Goal: Information Seeking & Learning: Check status

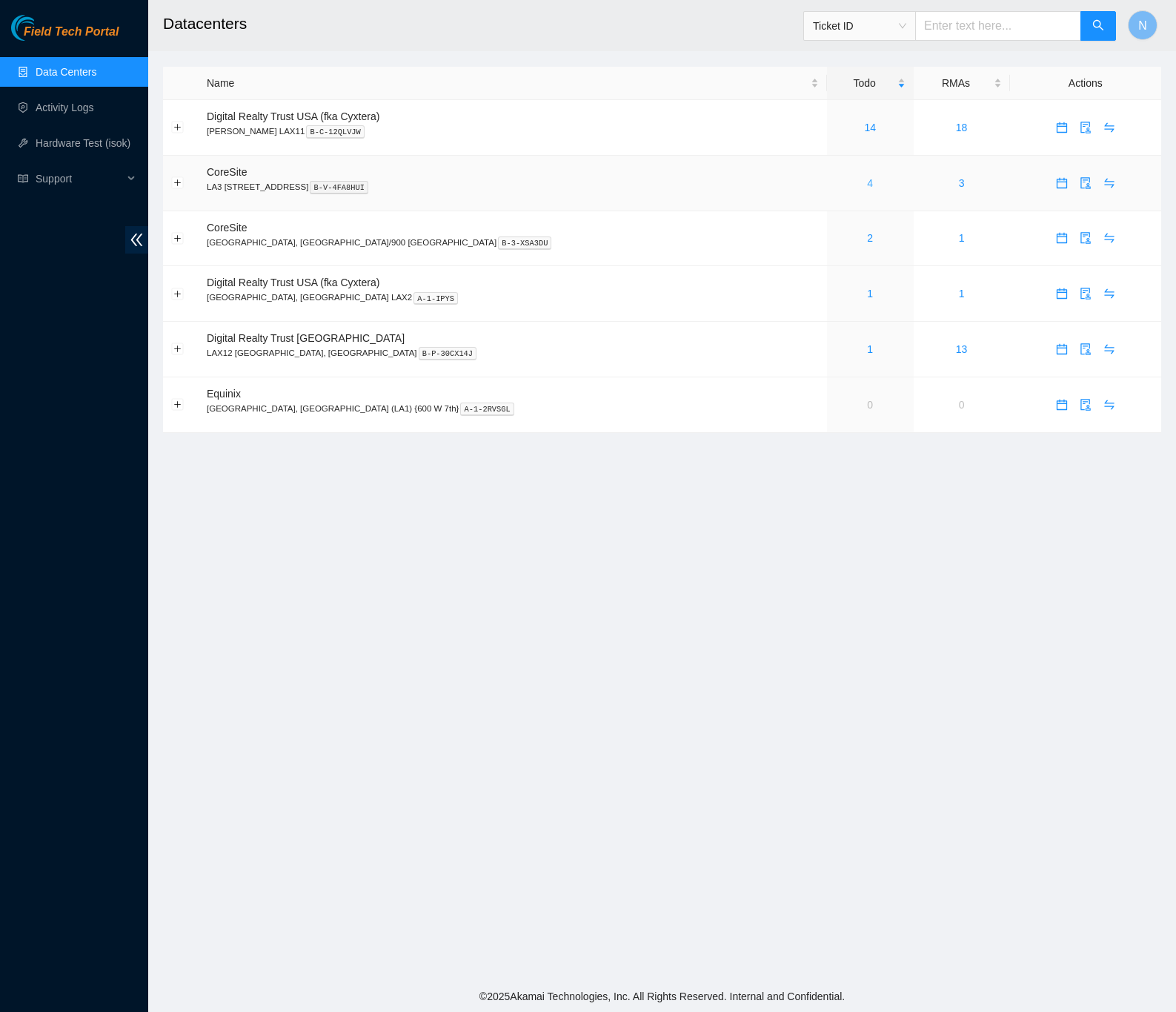
click at [867, 179] on link "4" at bounding box center [870, 183] width 6 height 12
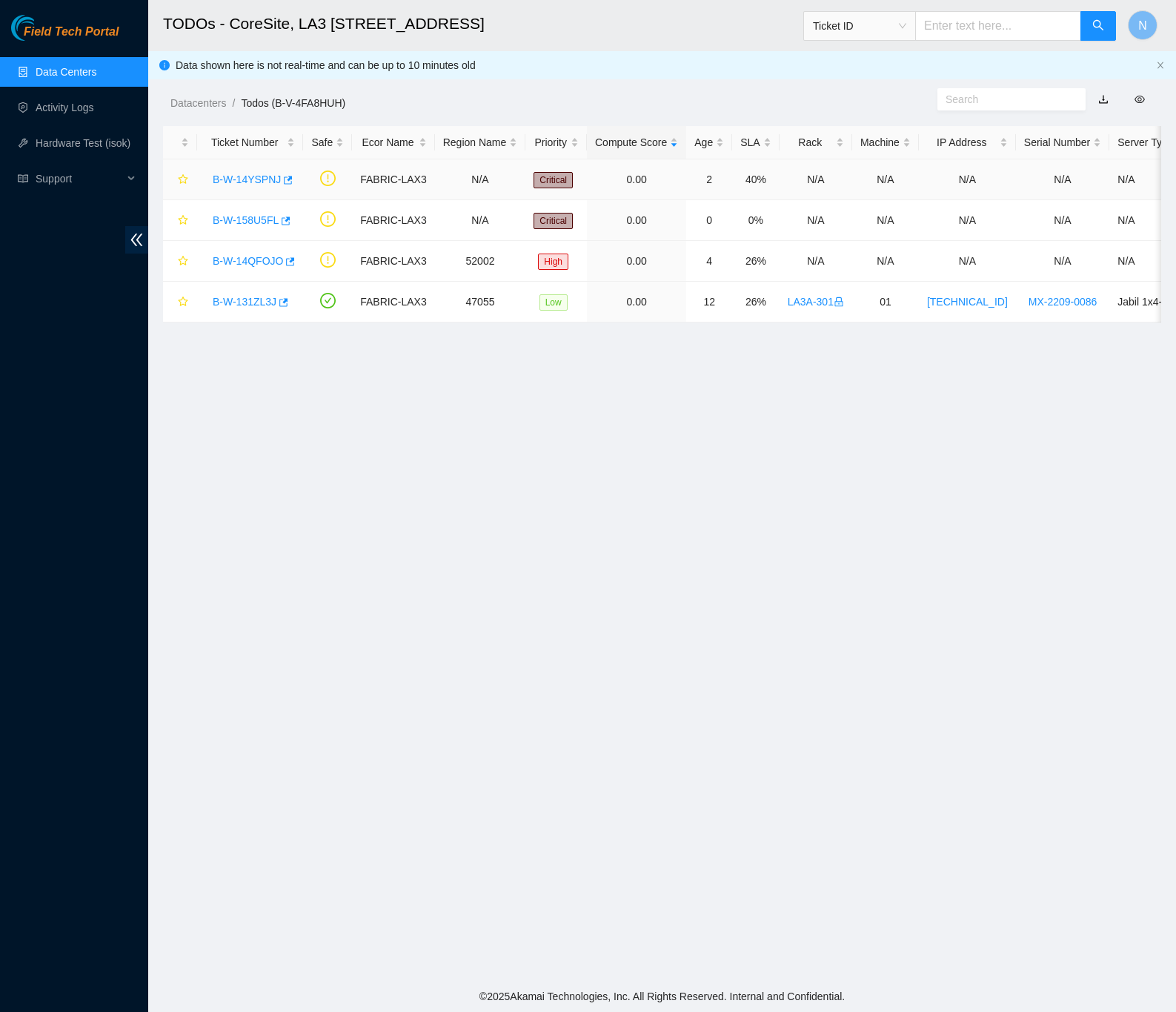
click at [232, 179] on link "B-W-14YSPNJ" at bounding box center [247, 179] width 68 height 12
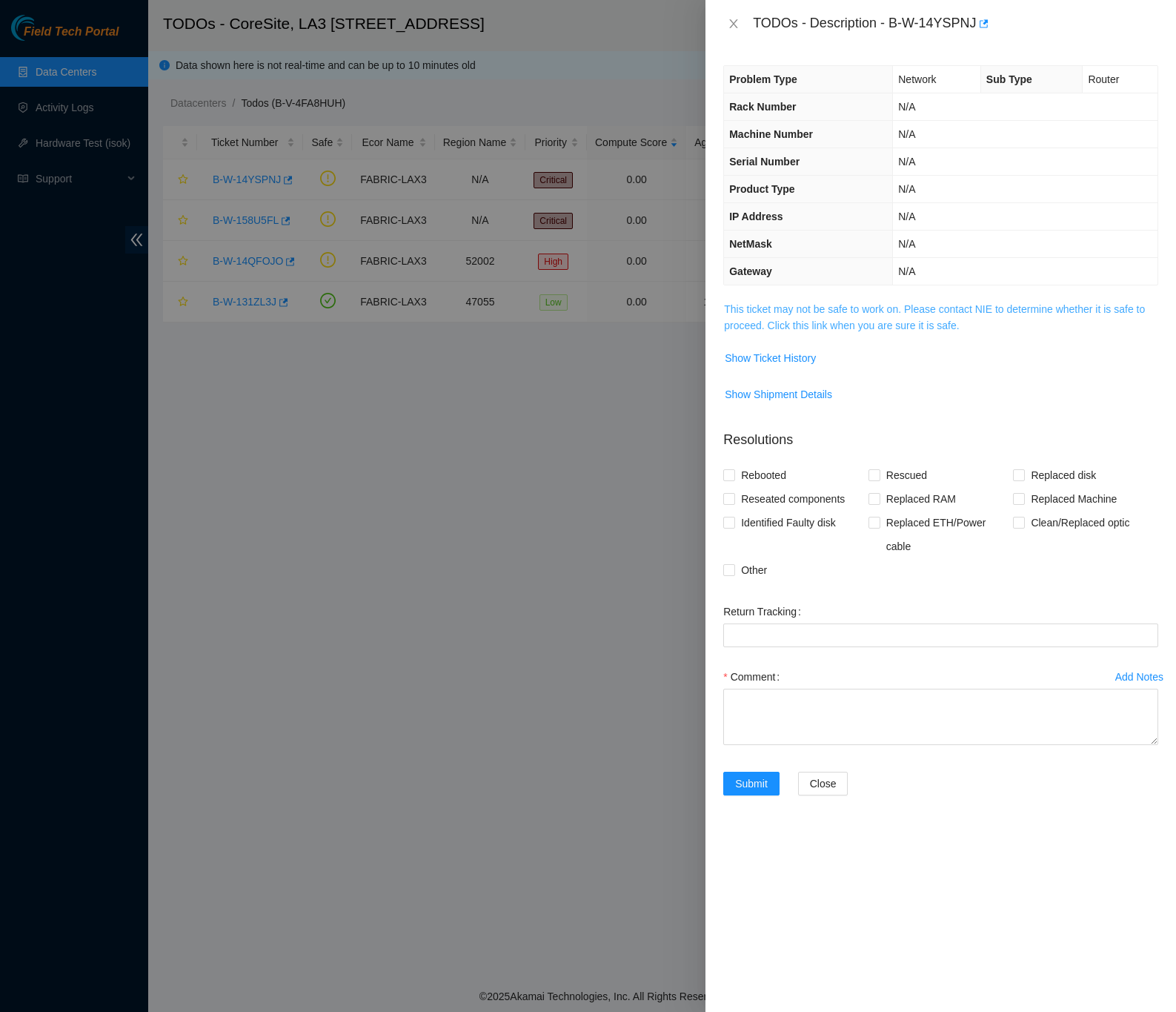
click at [738, 310] on link "This ticket may not be safe to work on. Please contact NIE to determine whether…" at bounding box center [935, 317] width 421 height 28
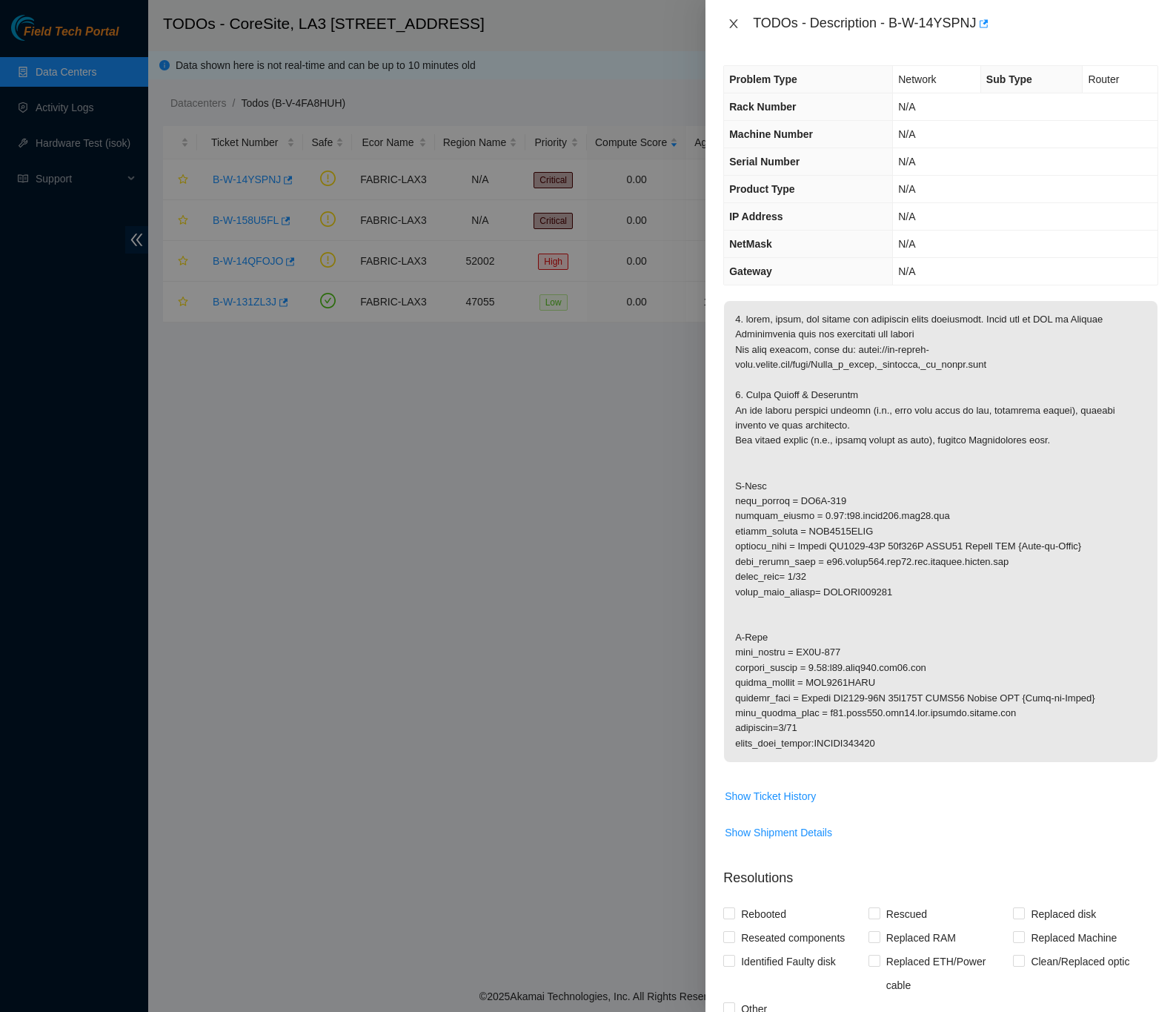
click at [733, 21] on icon "close" at bounding box center [733, 23] width 12 height 12
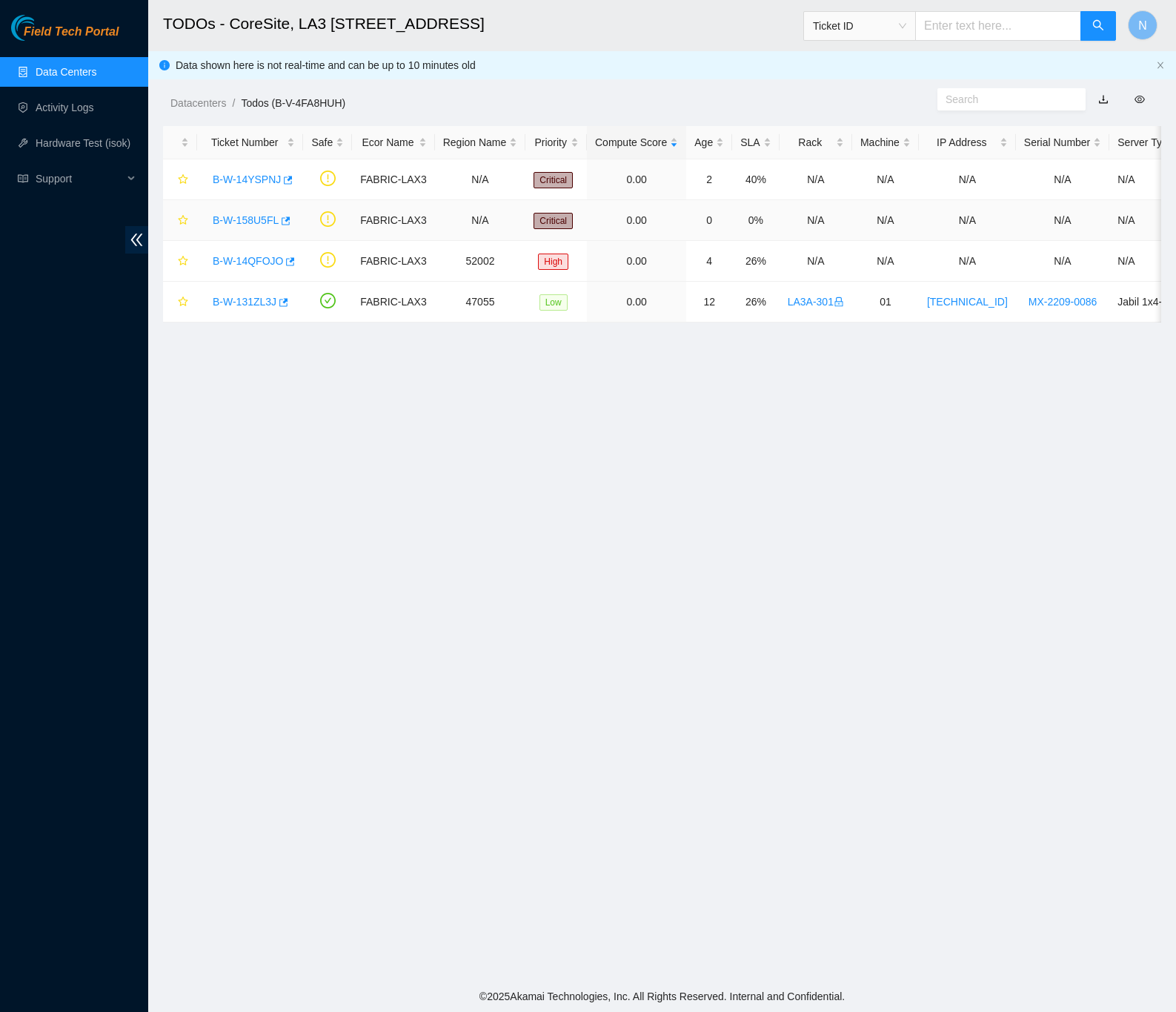
click at [234, 211] on div "B-W-158U5FL" at bounding box center [249, 220] width 89 height 23
click at [256, 217] on link "B-W-158U5FL" at bounding box center [246, 220] width 66 height 12
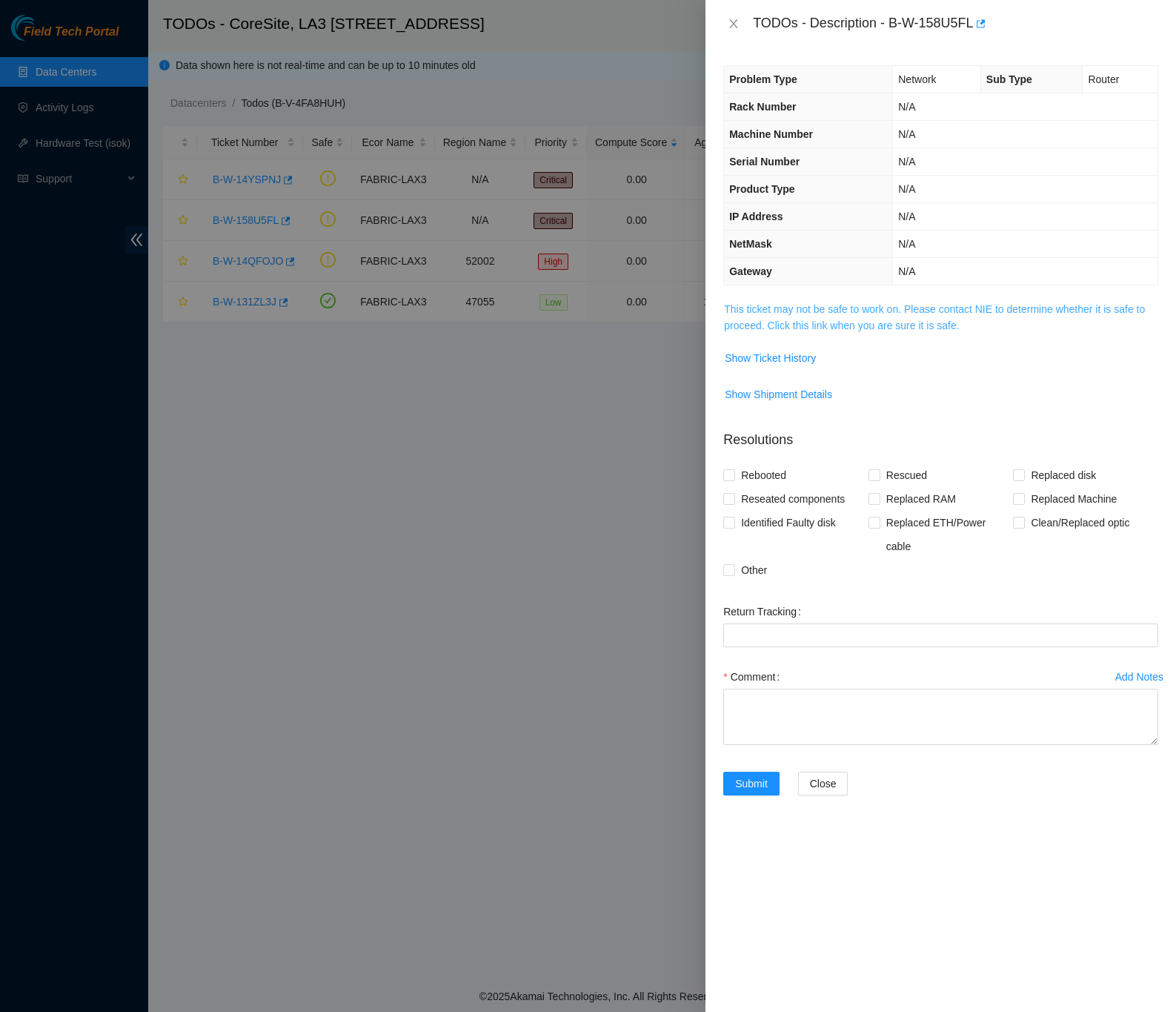
click at [732, 329] on link "This ticket may not be safe to work on. Please contact NIE to determine whether…" at bounding box center [935, 317] width 421 height 28
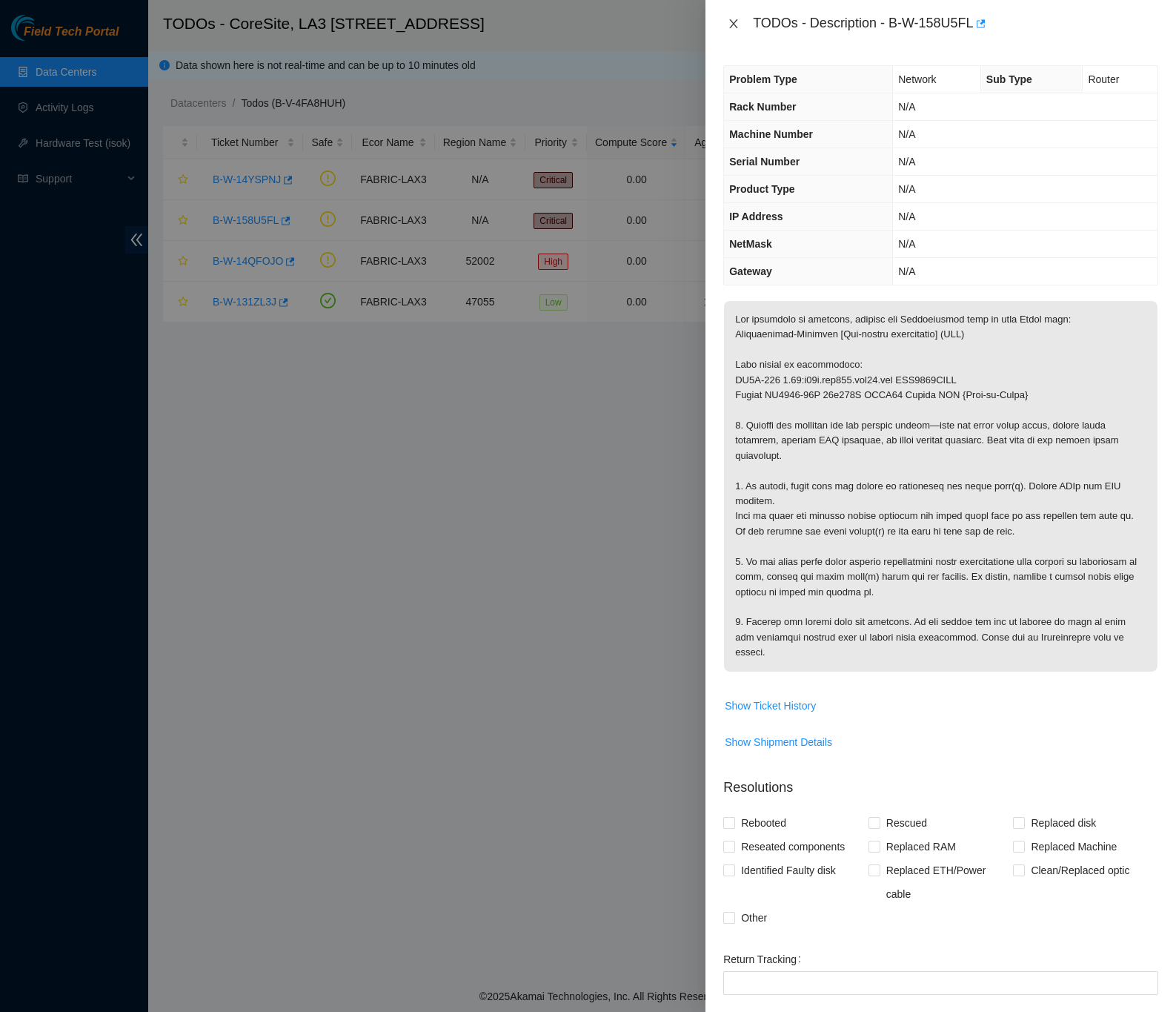
click at [732, 19] on icon "close" at bounding box center [733, 23] width 12 height 12
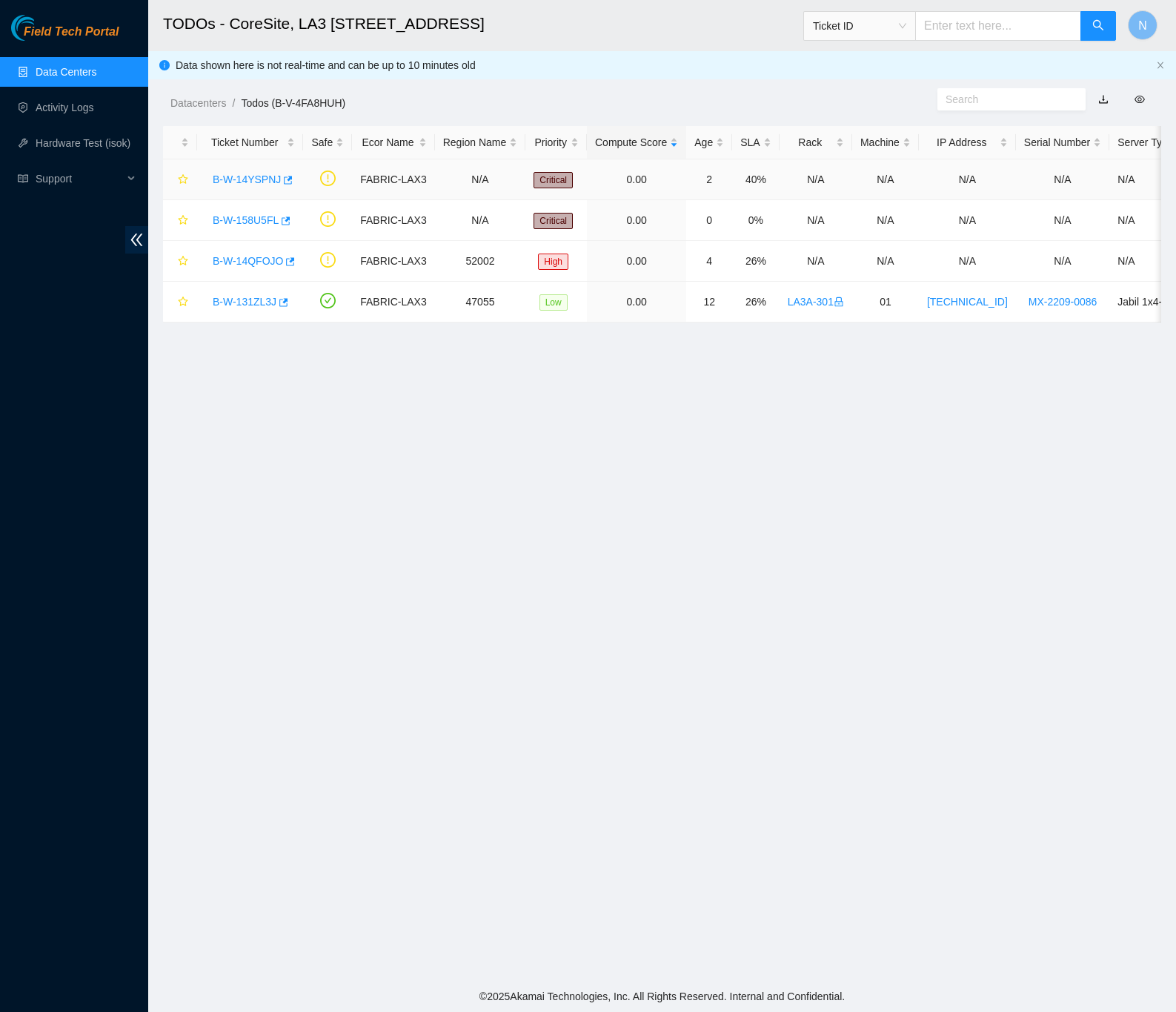
click at [247, 178] on link "B-W-14YSPNJ" at bounding box center [247, 179] width 68 height 12
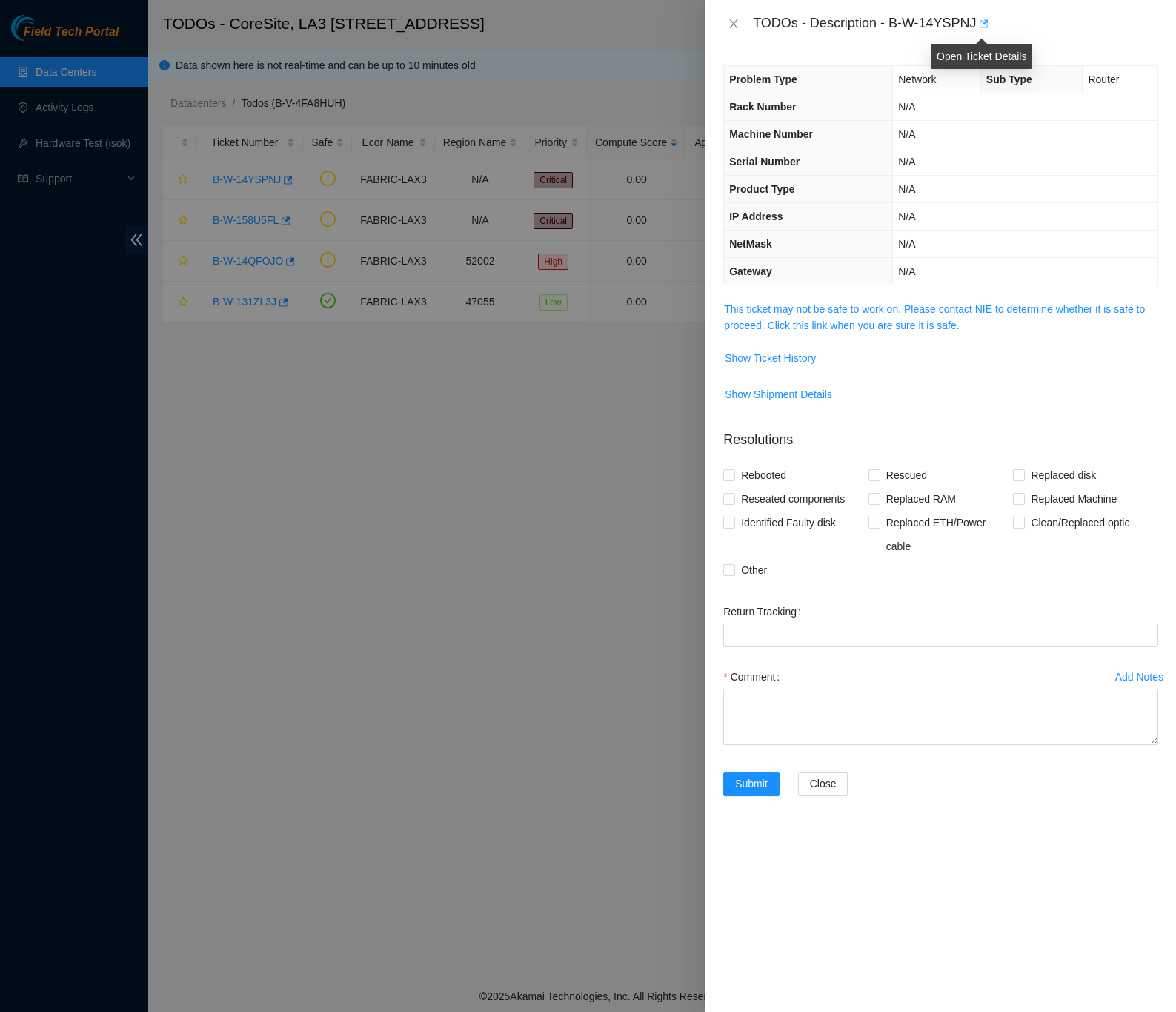
click at [984, 25] on icon "button" at bounding box center [982, 23] width 10 height 10
click at [734, 25] on icon "close" at bounding box center [733, 23] width 12 height 12
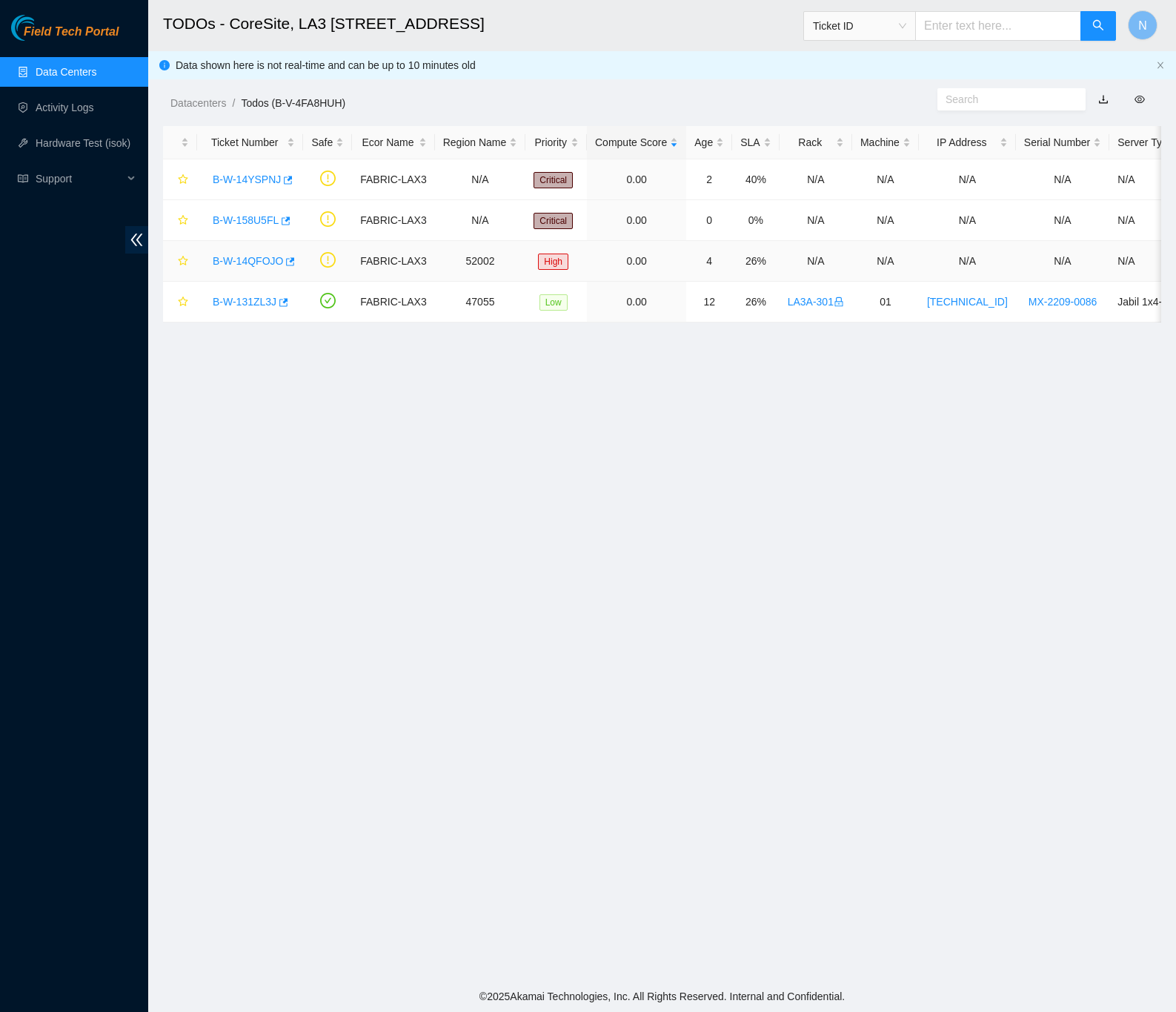
click at [231, 263] on link "B-W-14QFOJO" at bounding box center [248, 260] width 70 height 12
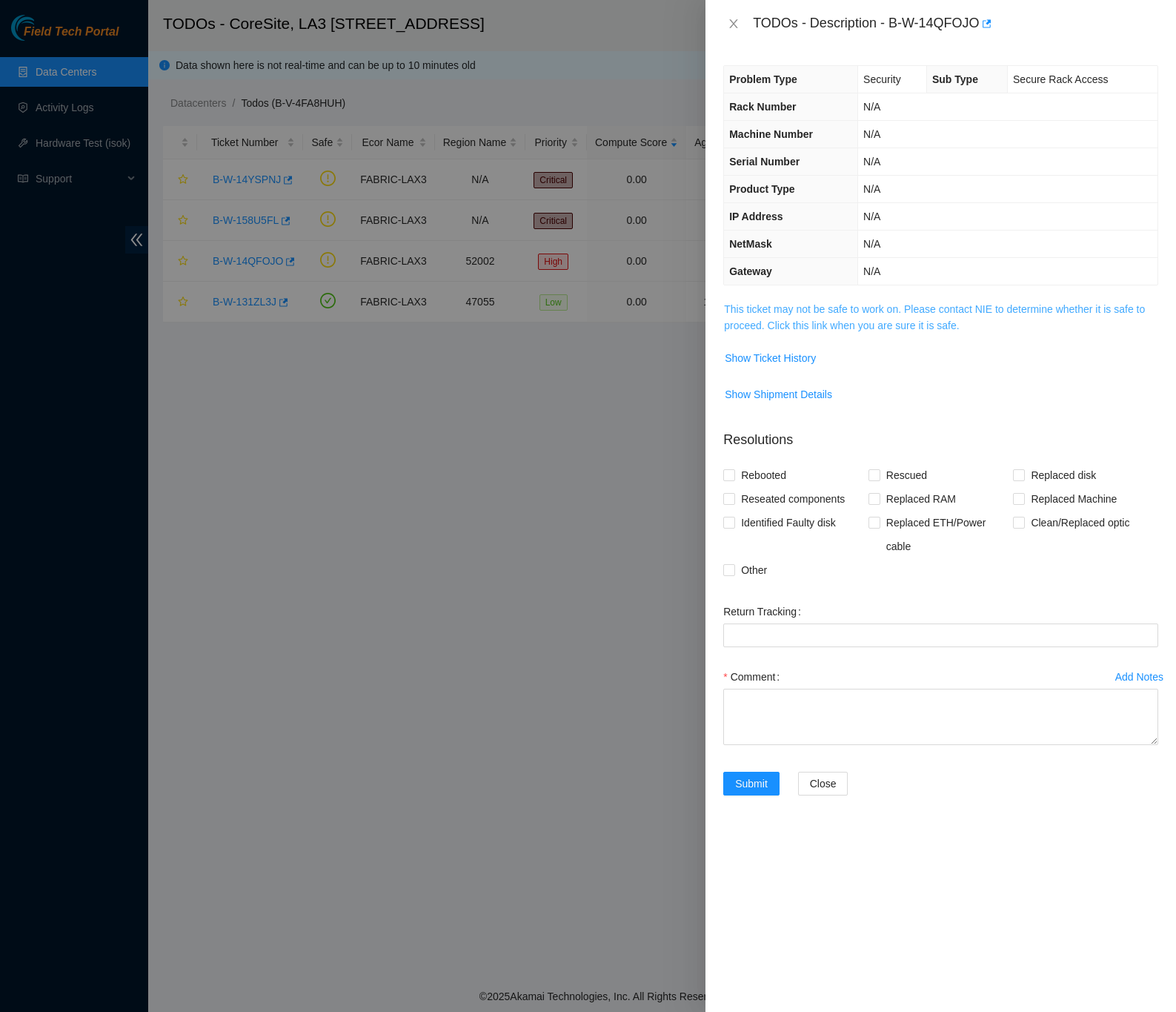
click at [741, 323] on link "This ticket may not be safe to work on. Please contact NIE to determine whether…" at bounding box center [935, 317] width 421 height 28
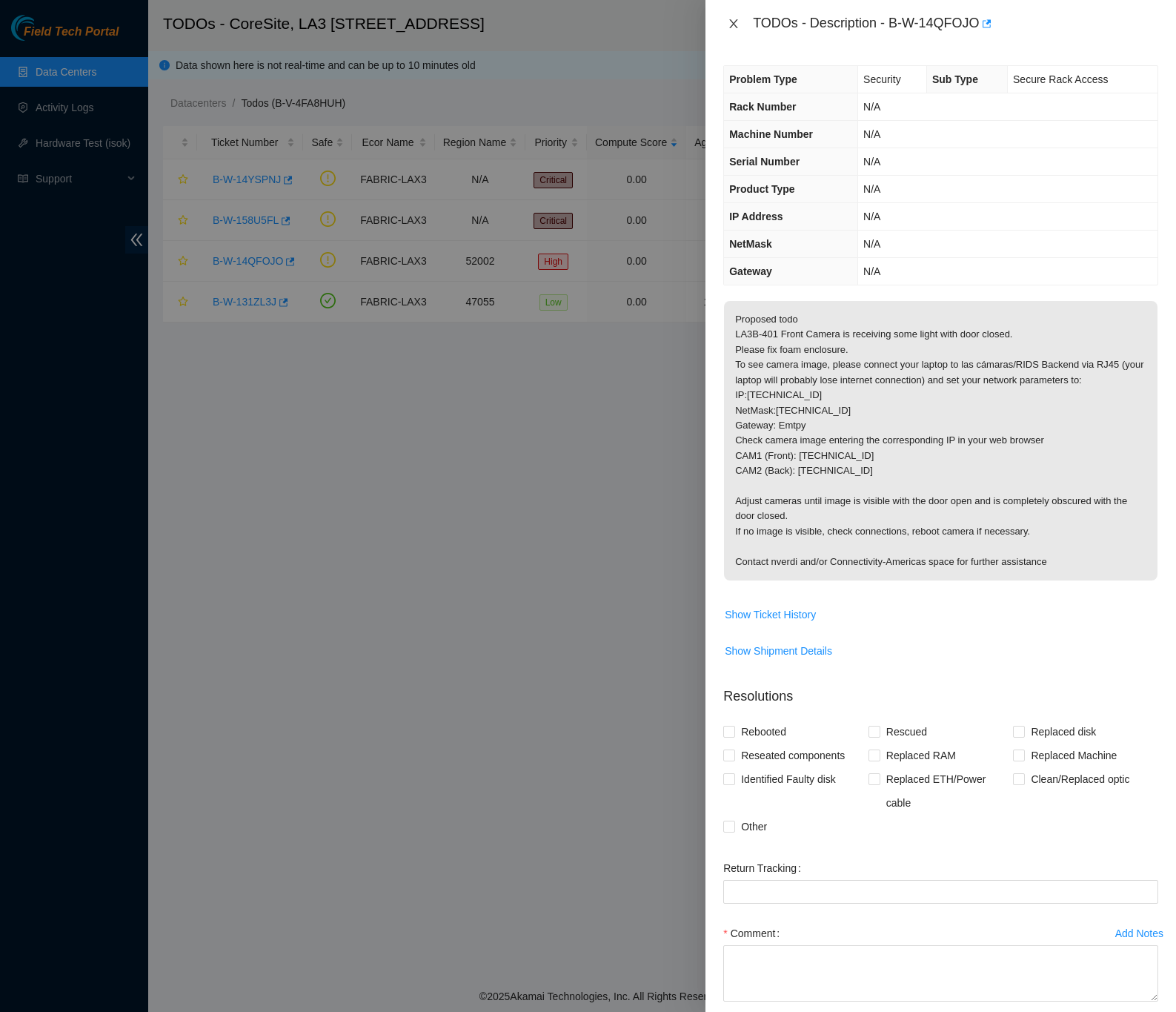
click at [733, 21] on icon "close" at bounding box center [733, 23] width 12 height 12
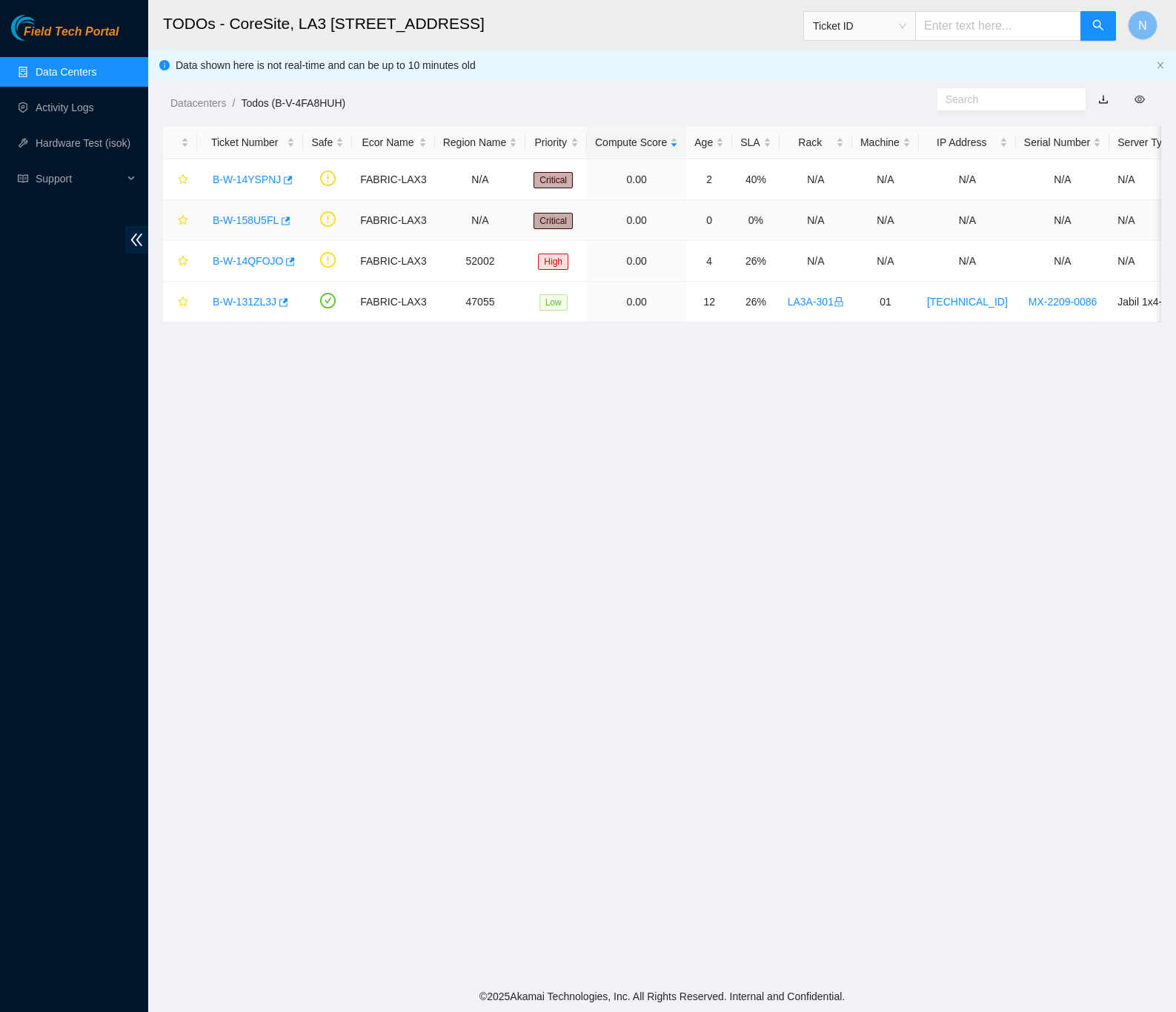
click at [238, 220] on link "B-W-158U5FL" at bounding box center [246, 220] width 66 height 12
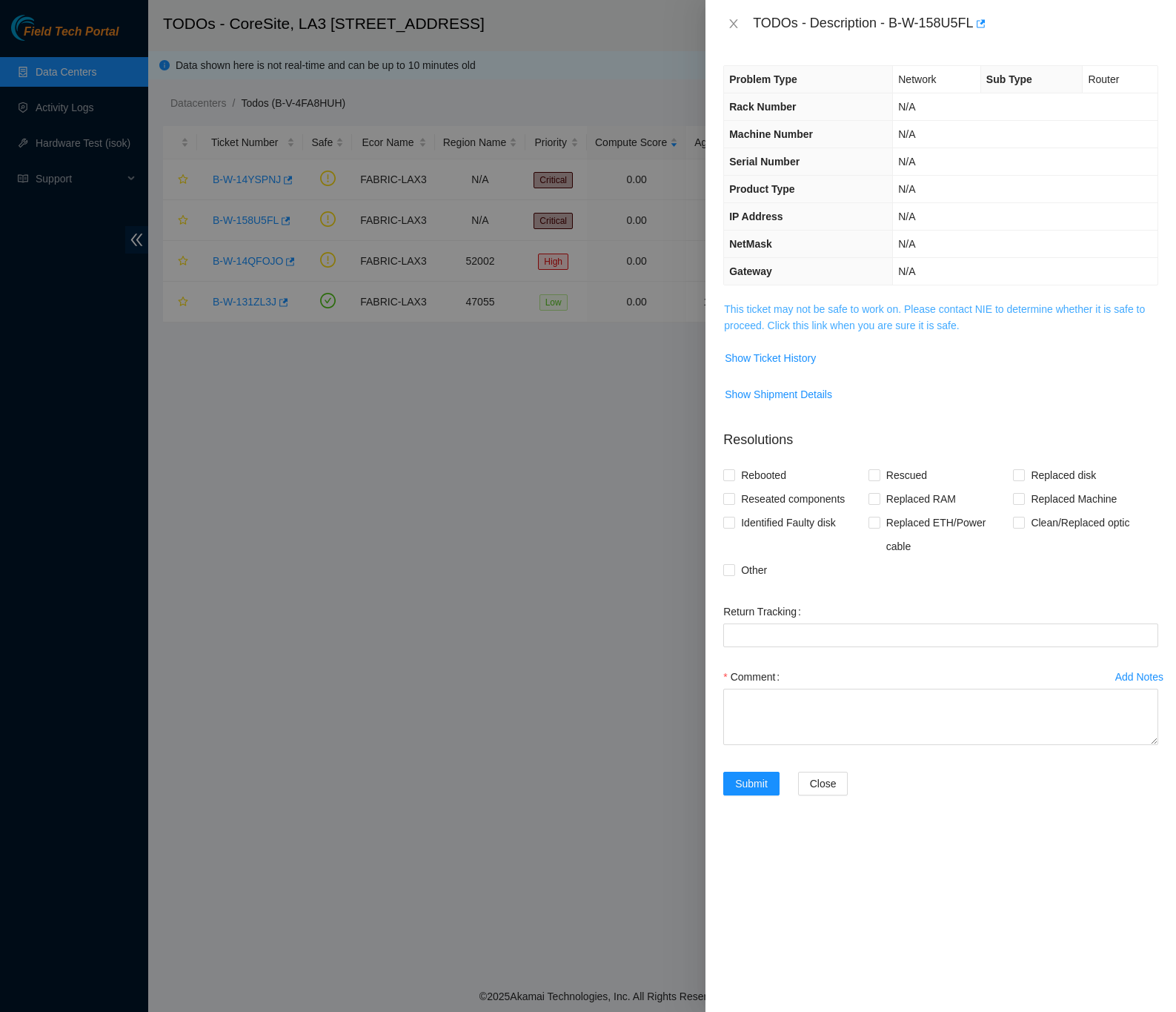
click at [914, 332] on link "This ticket may not be safe to work on. Please contact NIE to determine whether…" at bounding box center [935, 317] width 421 height 28
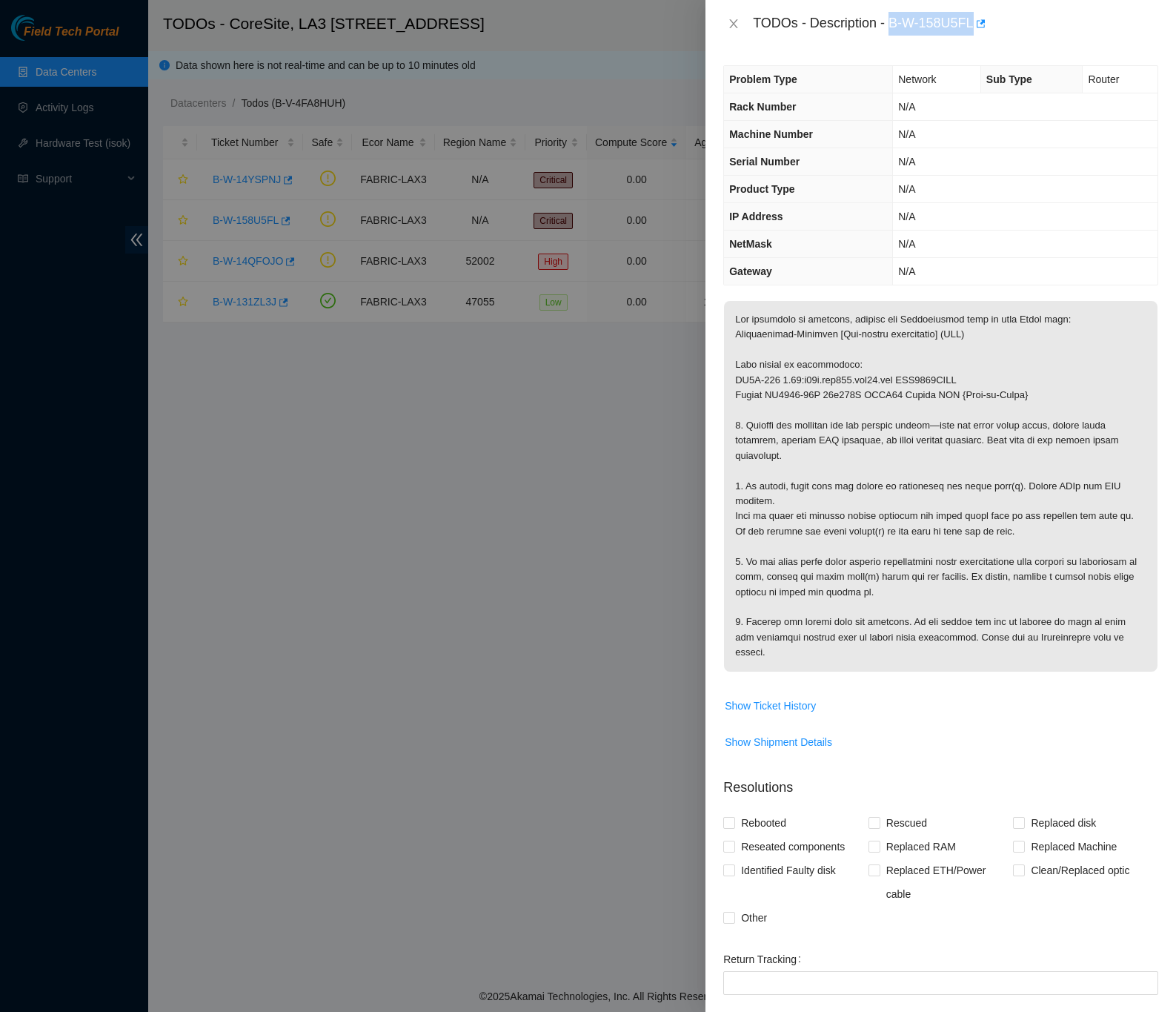
drag, startPoint x: 890, startPoint y: 23, endPoint x: 972, endPoint y: 27, distance: 82.1
click at [972, 27] on div "TODOs - Description - B-W-158U5FL" at bounding box center [956, 23] width 406 height 23
copy div "B-W-158U5FL"
click at [973, 383] on p at bounding box center [941, 486] width 434 height 370
drag, startPoint x: 969, startPoint y: 377, endPoint x: 733, endPoint y: 368, distance: 236.2
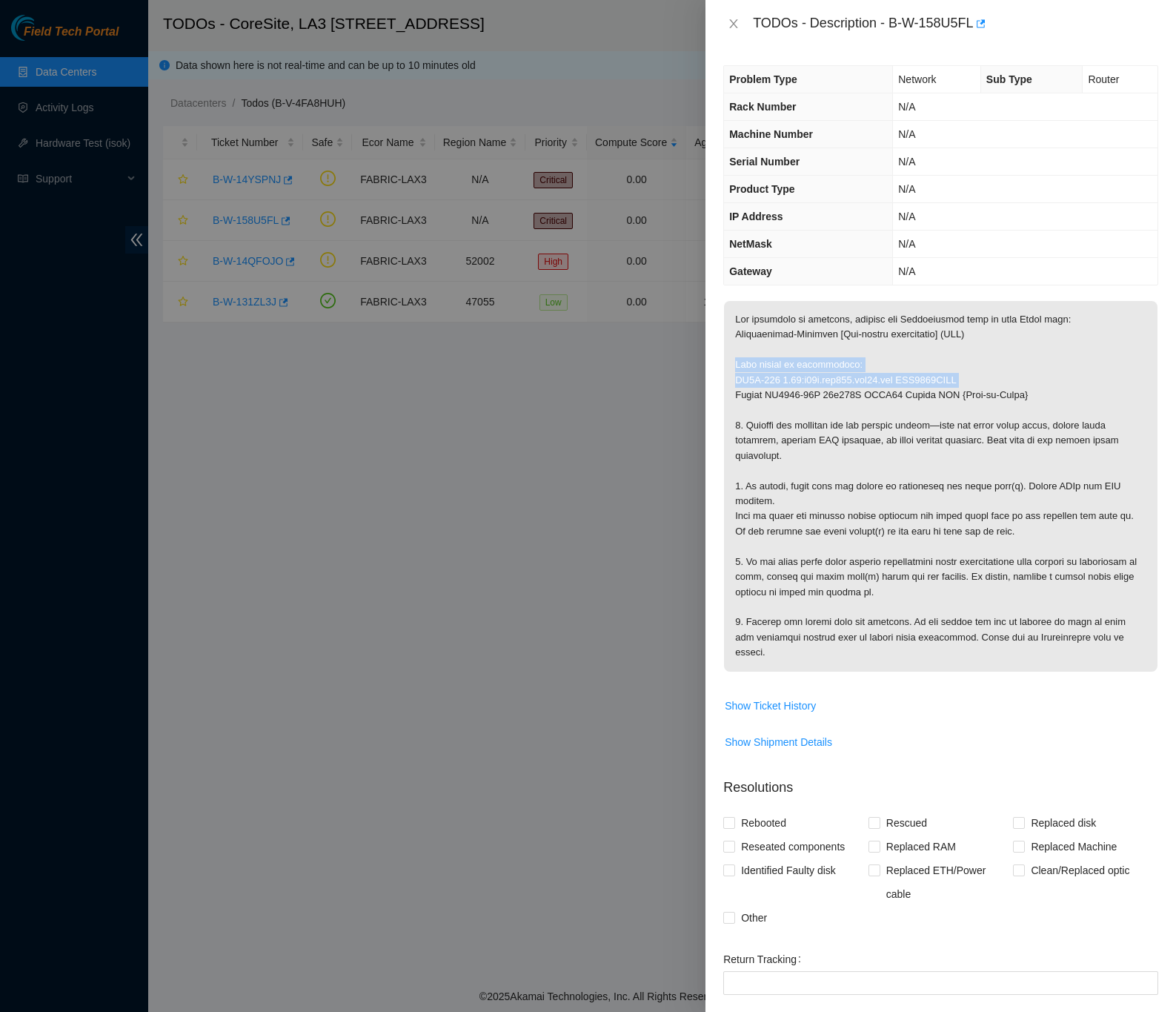
click at [733, 368] on p at bounding box center [941, 486] width 434 height 370
copy p "This device is unreachable: LA3B-115 0.02:r09b.tor108.lax03.fab AAA2038AANL"
click at [989, 356] on p at bounding box center [941, 486] width 434 height 370
click at [976, 16] on button "button" at bounding box center [979, 23] width 12 height 23
click at [739, 24] on icon "close" at bounding box center [733, 23] width 12 height 12
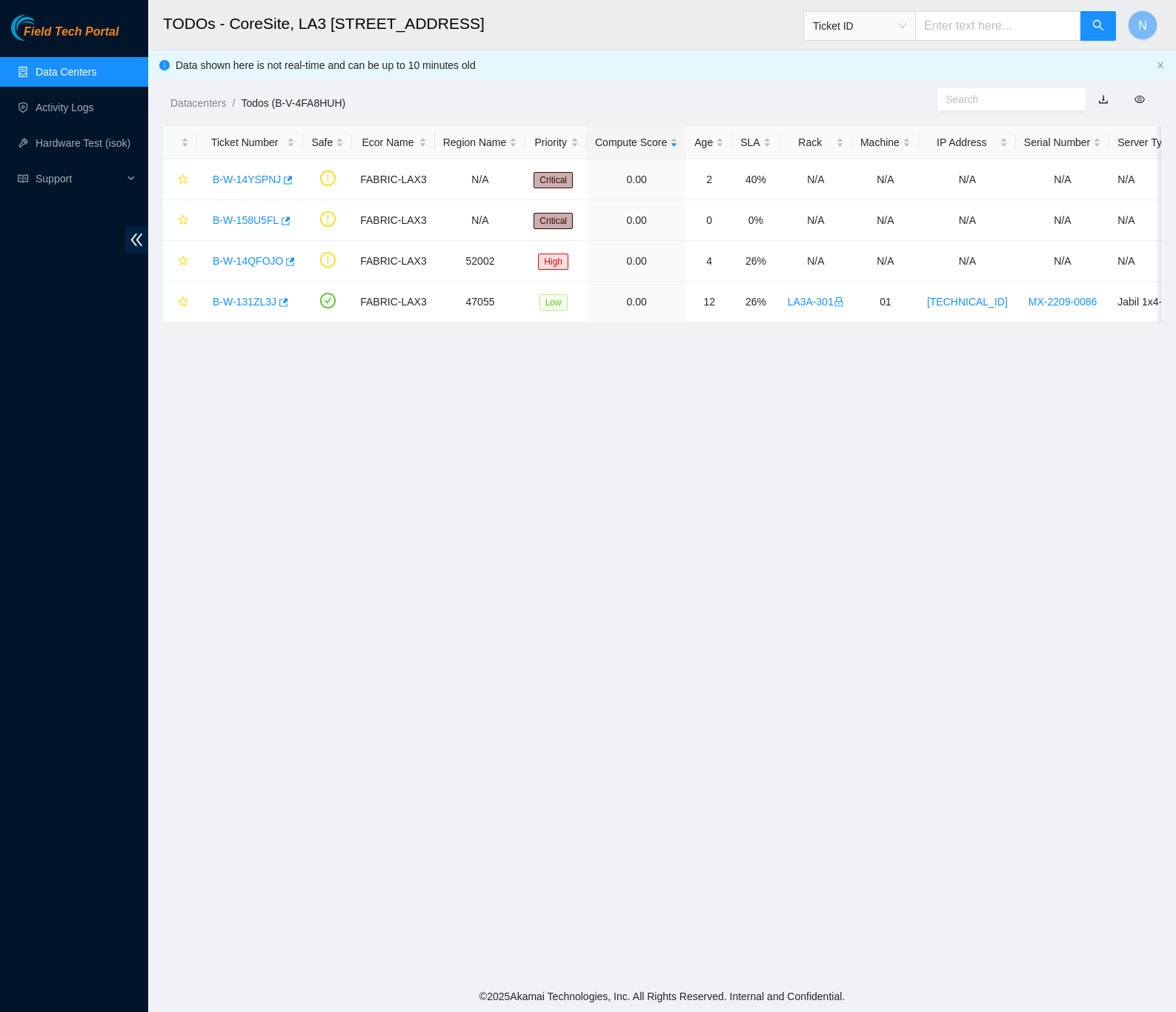
click at [72, 72] on link "Data Centers" at bounding box center [65, 71] width 61 height 12
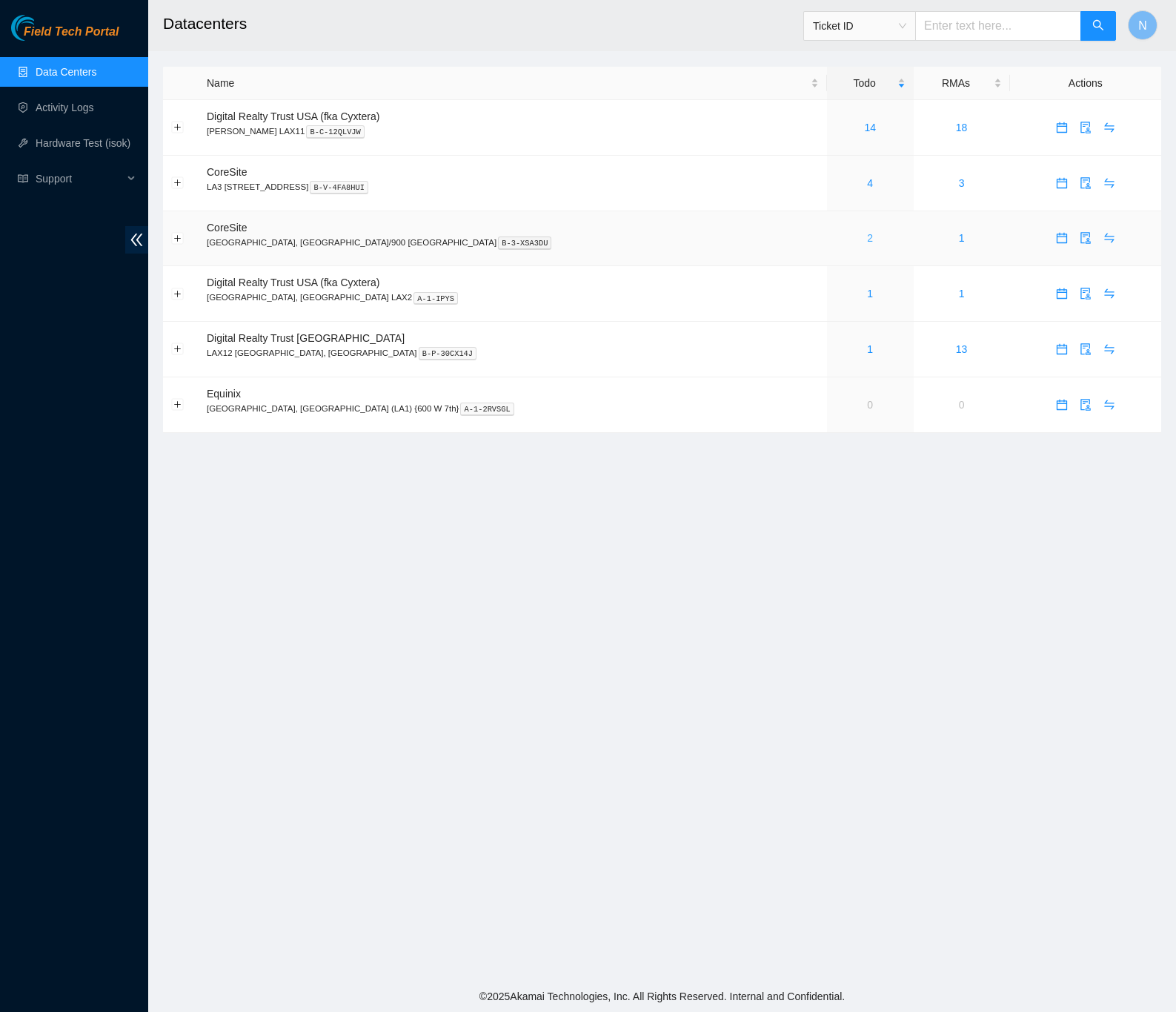
click at [867, 241] on link "2" at bounding box center [870, 238] width 6 height 12
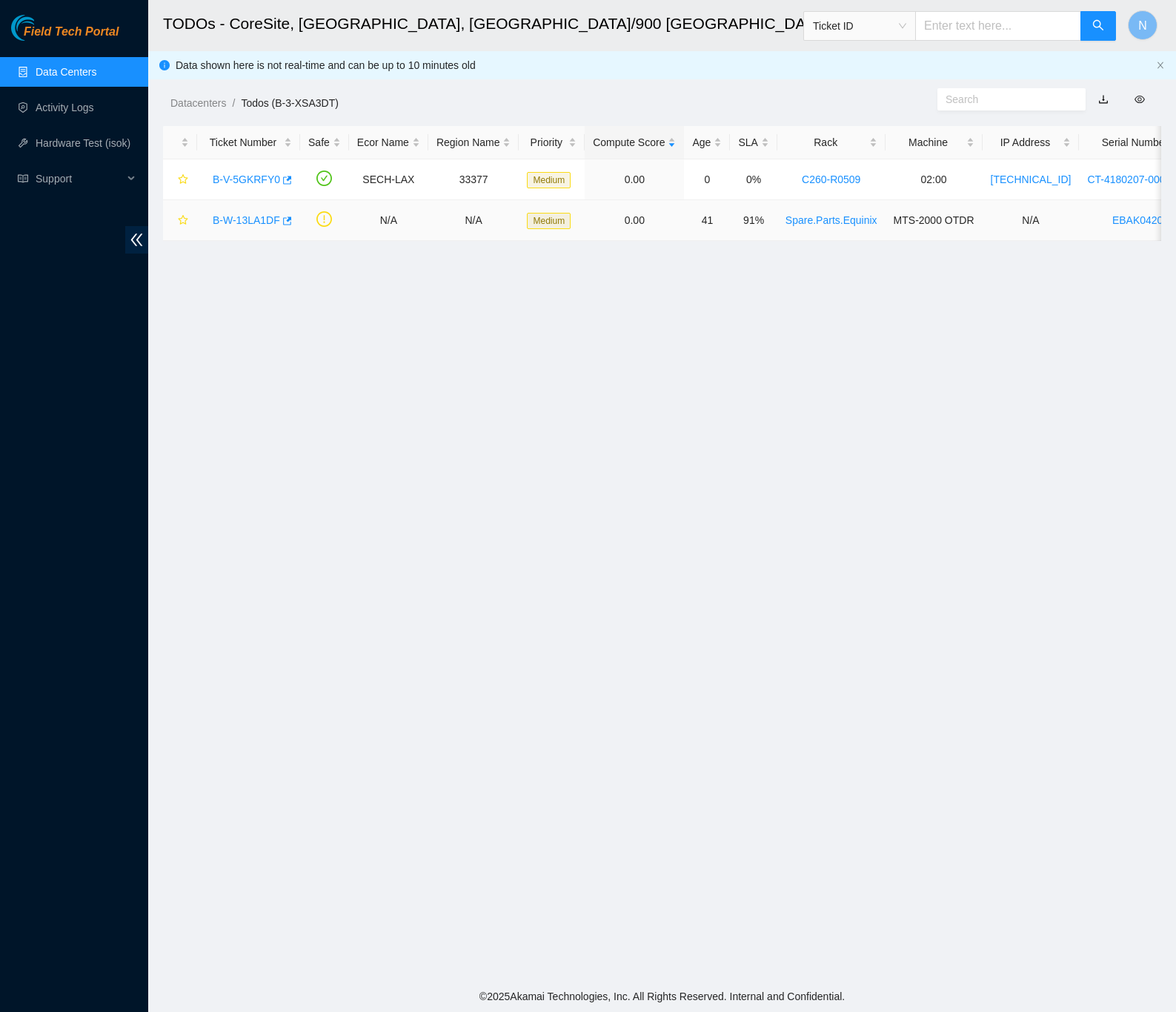
click at [250, 216] on link "B-W-13LA1DF" at bounding box center [247, 220] width 68 height 12
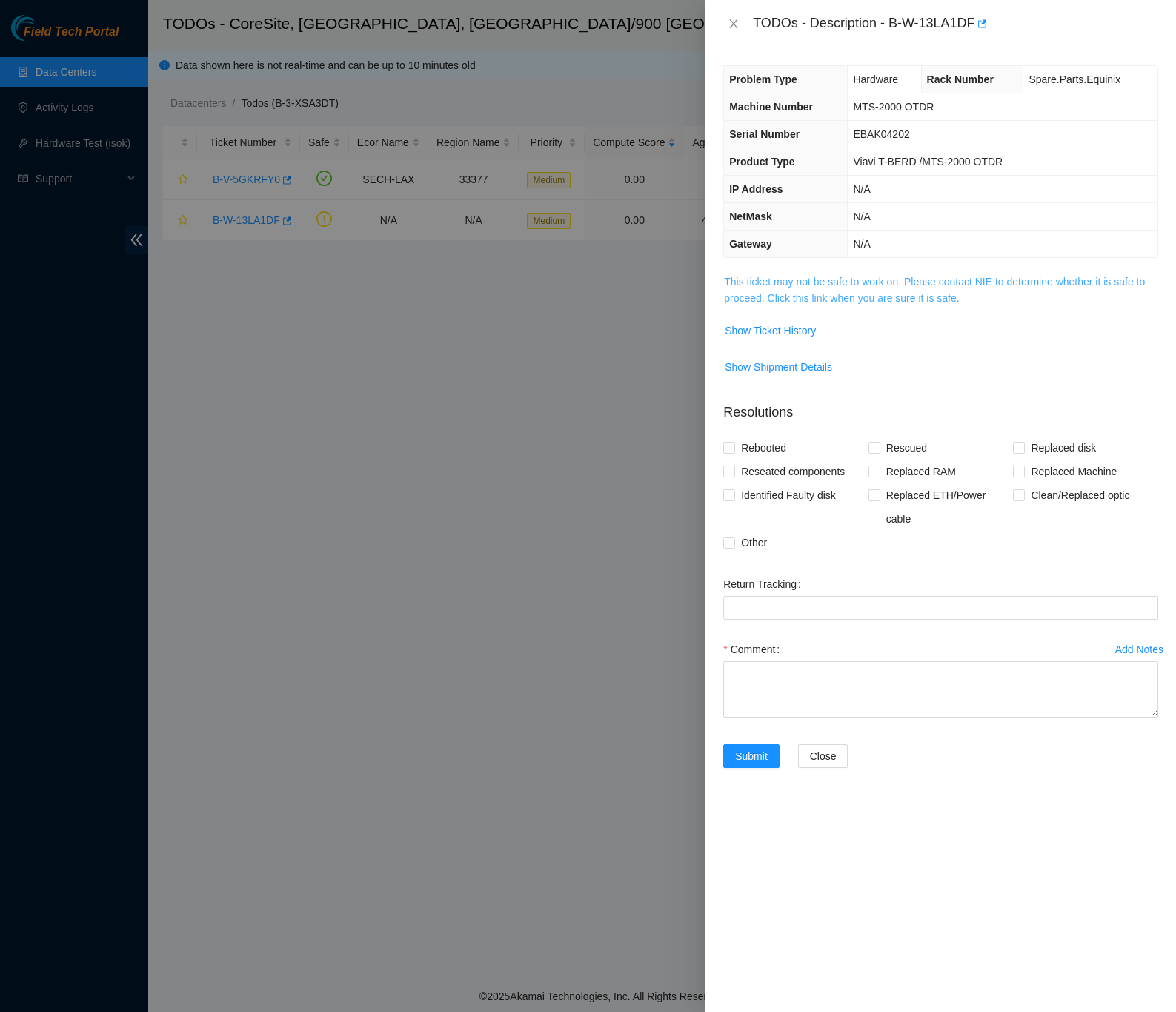
click at [758, 304] on link "This ticket may not be safe to work on. Please contact NIE to determine whether…" at bounding box center [935, 289] width 421 height 28
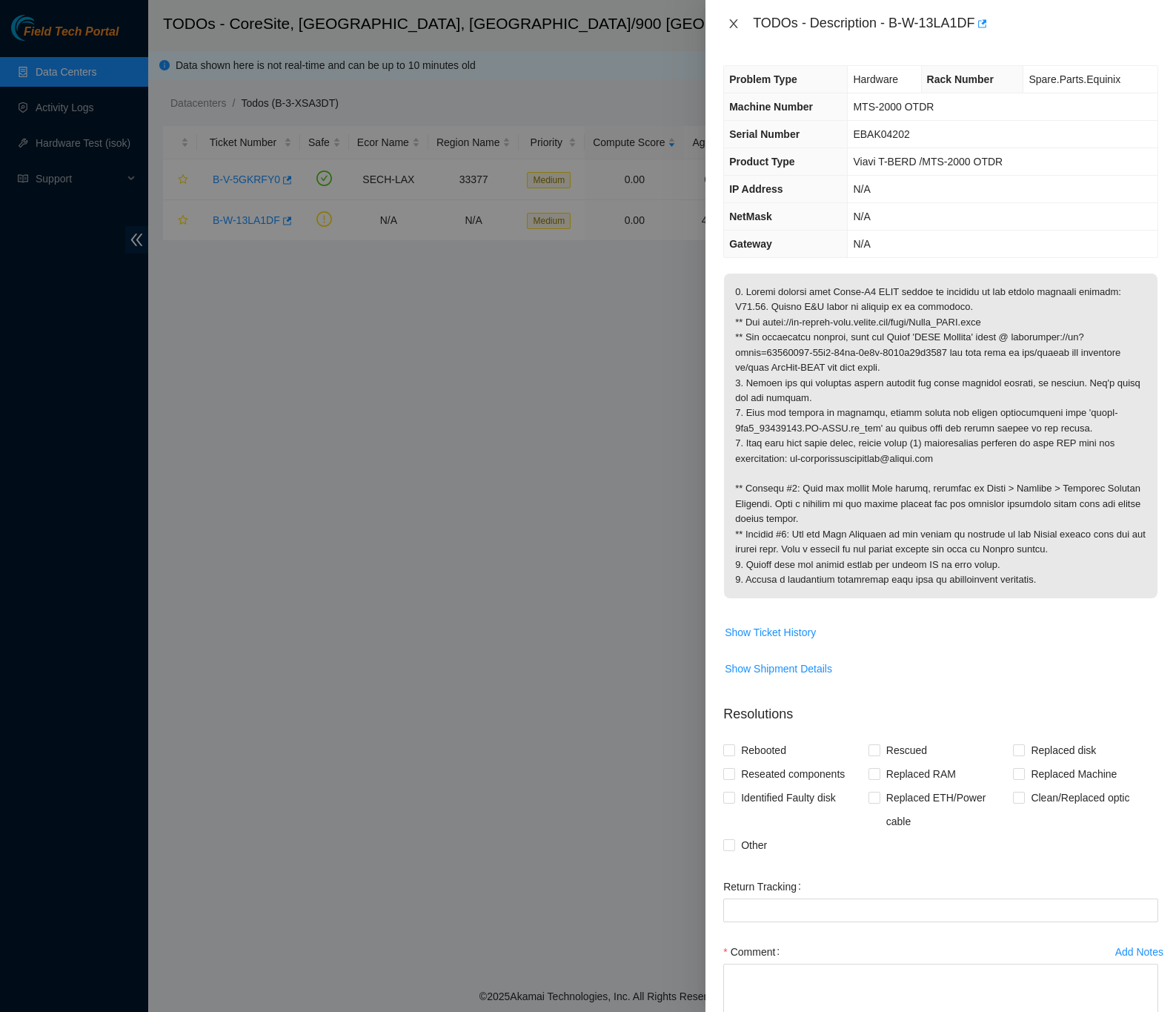
click at [734, 23] on icon "close" at bounding box center [733, 23] width 8 height 9
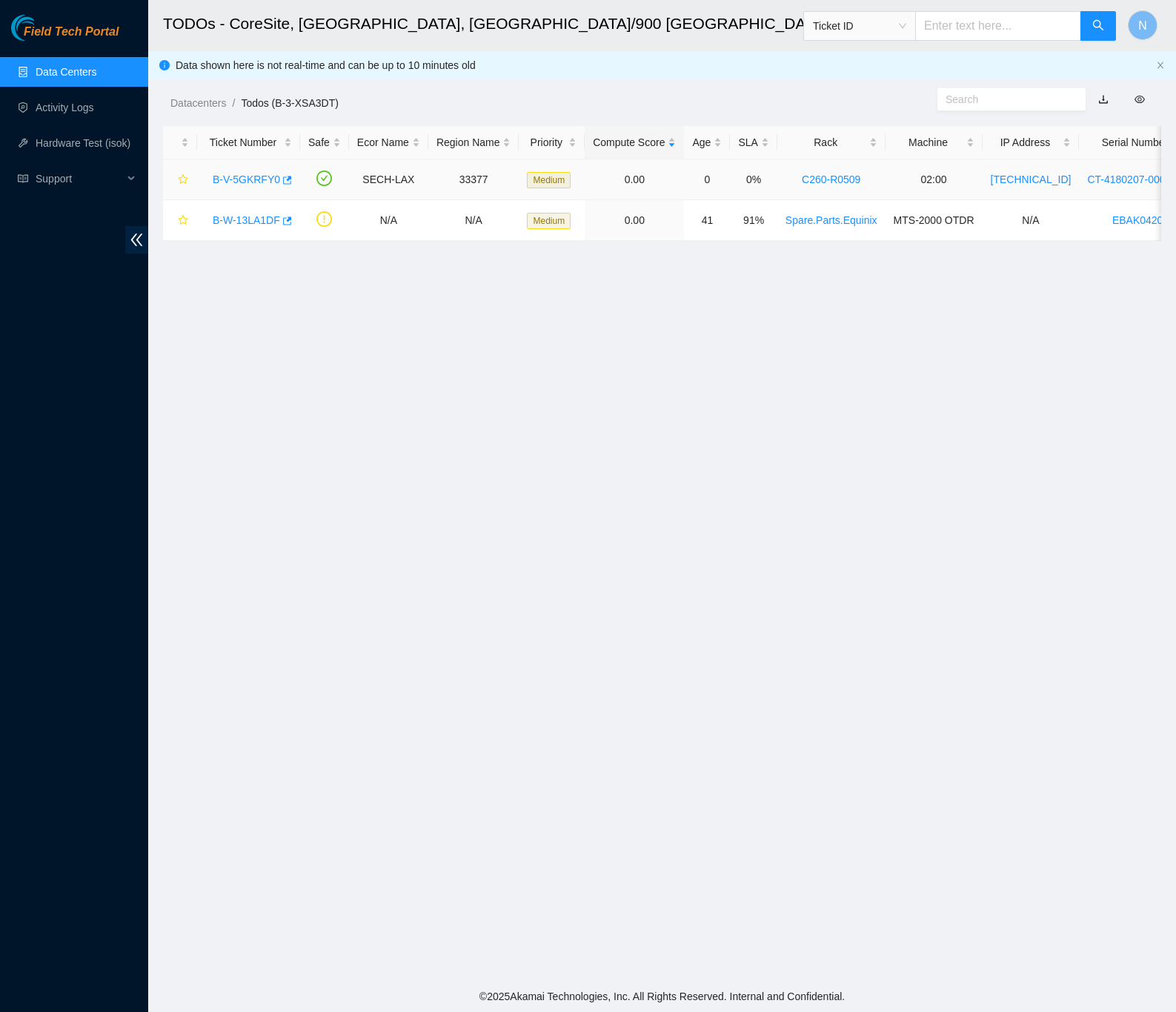
click at [247, 173] on link "B-V-5GKRFY0" at bounding box center [247, 179] width 68 height 12
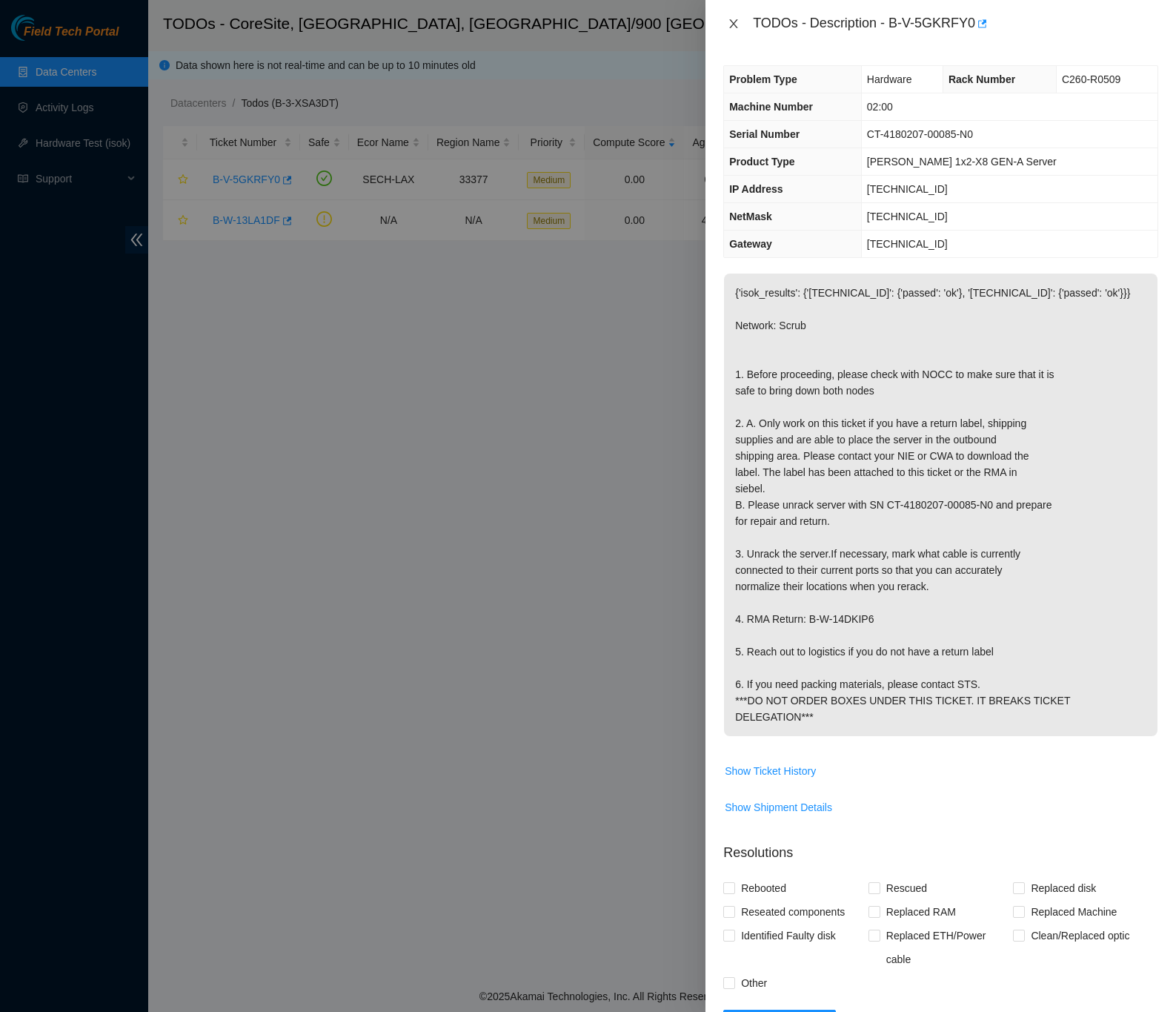
click at [736, 23] on icon "close" at bounding box center [733, 23] width 12 height 12
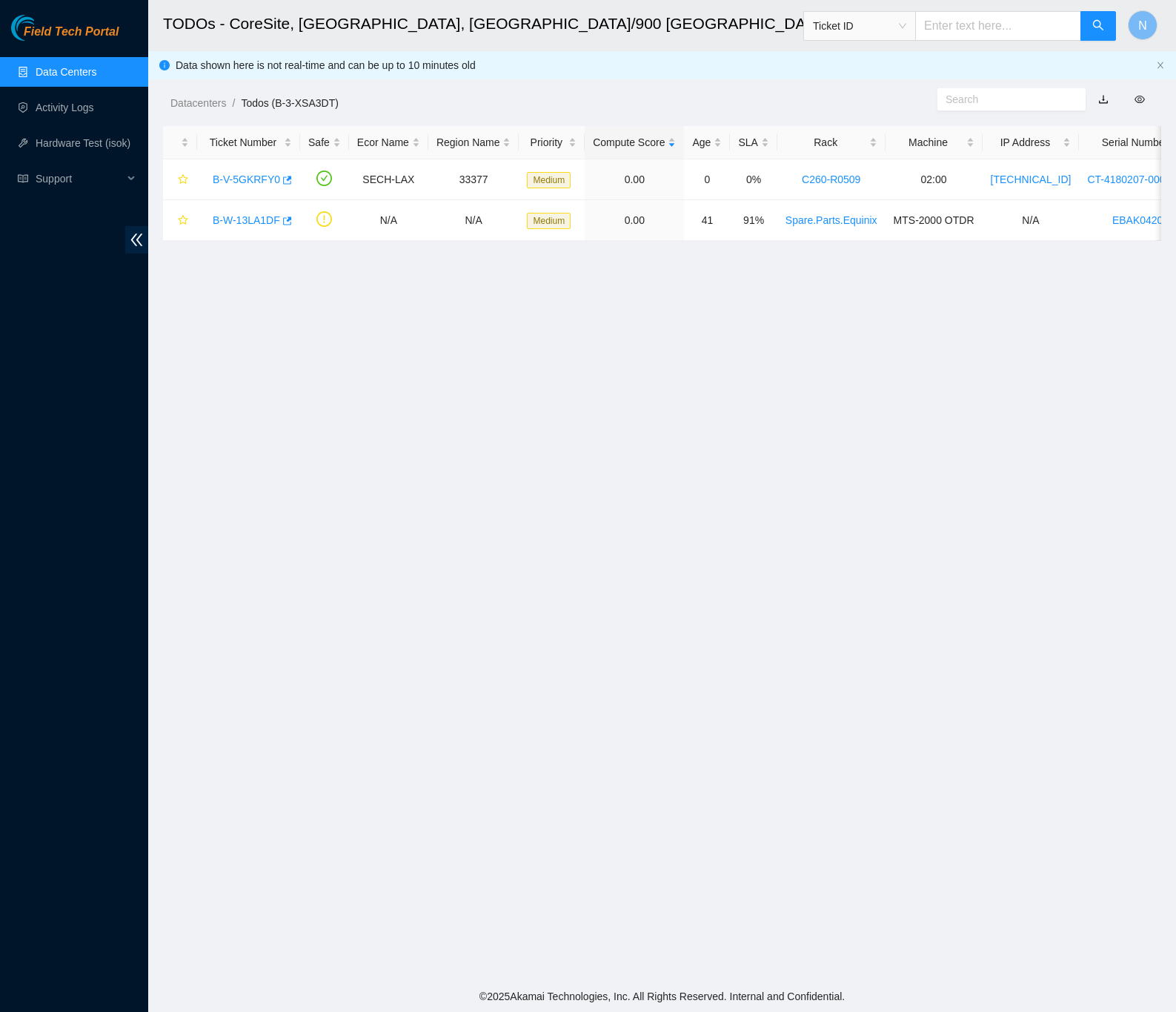
click at [82, 66] on link "Data Centers" at bounding box center [65, 71] width 61 height 12
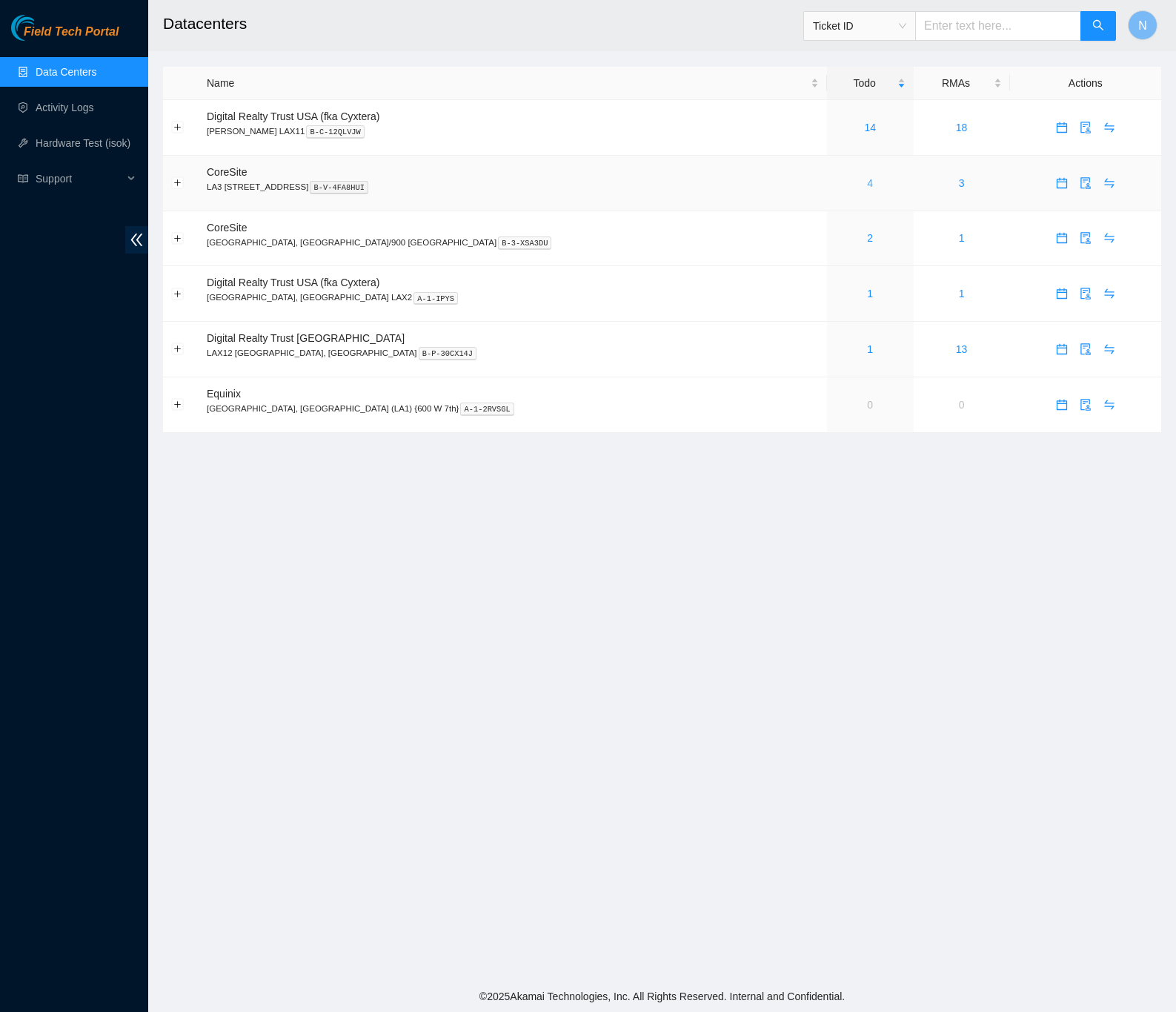
click at [867, 187] on link "4" at bounding box center [870, 183] width 6 height 12
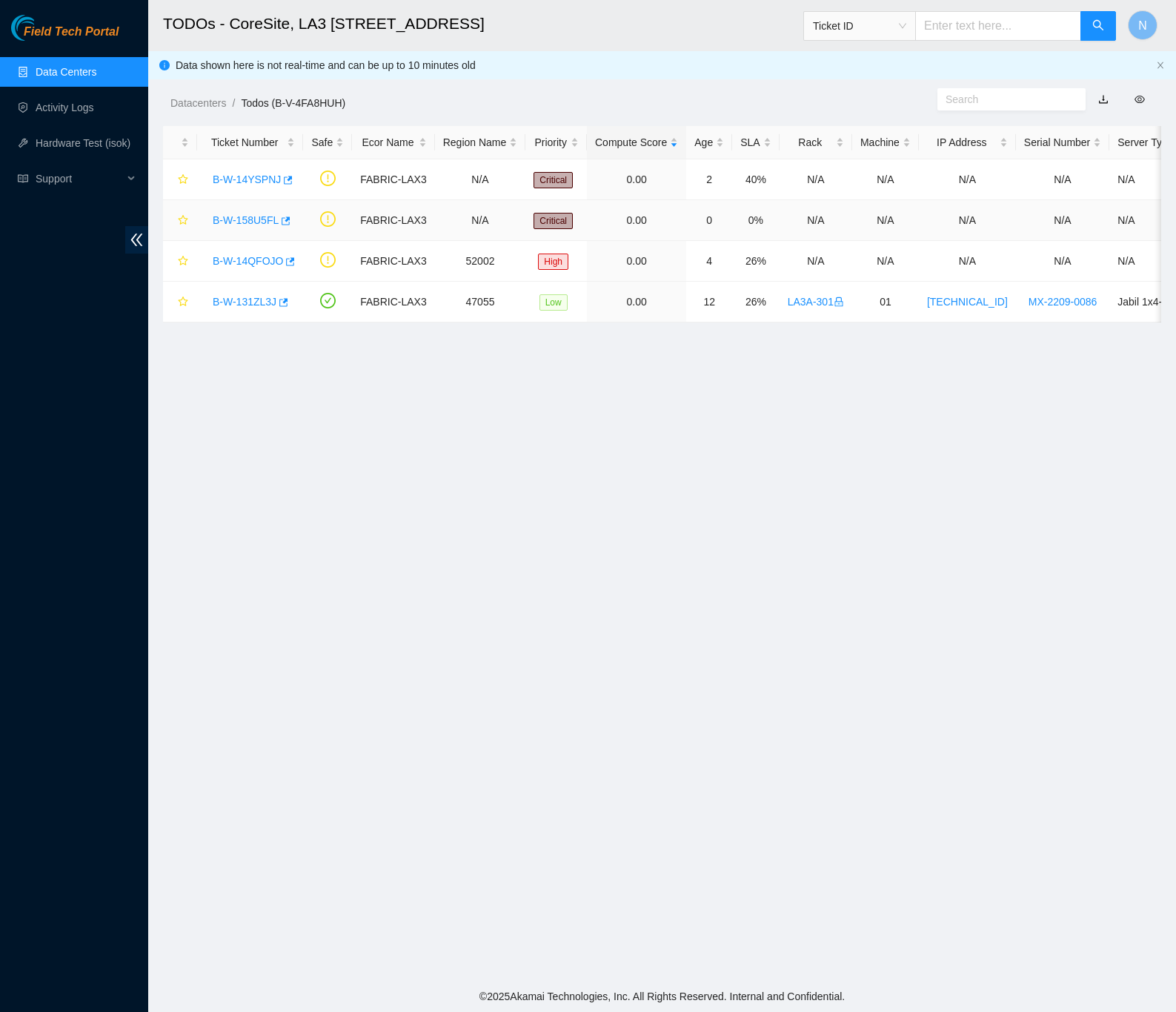
click at [250, 214] on link "B-W-158U5FL" at bounding box center [246, 220] width 66 height 12
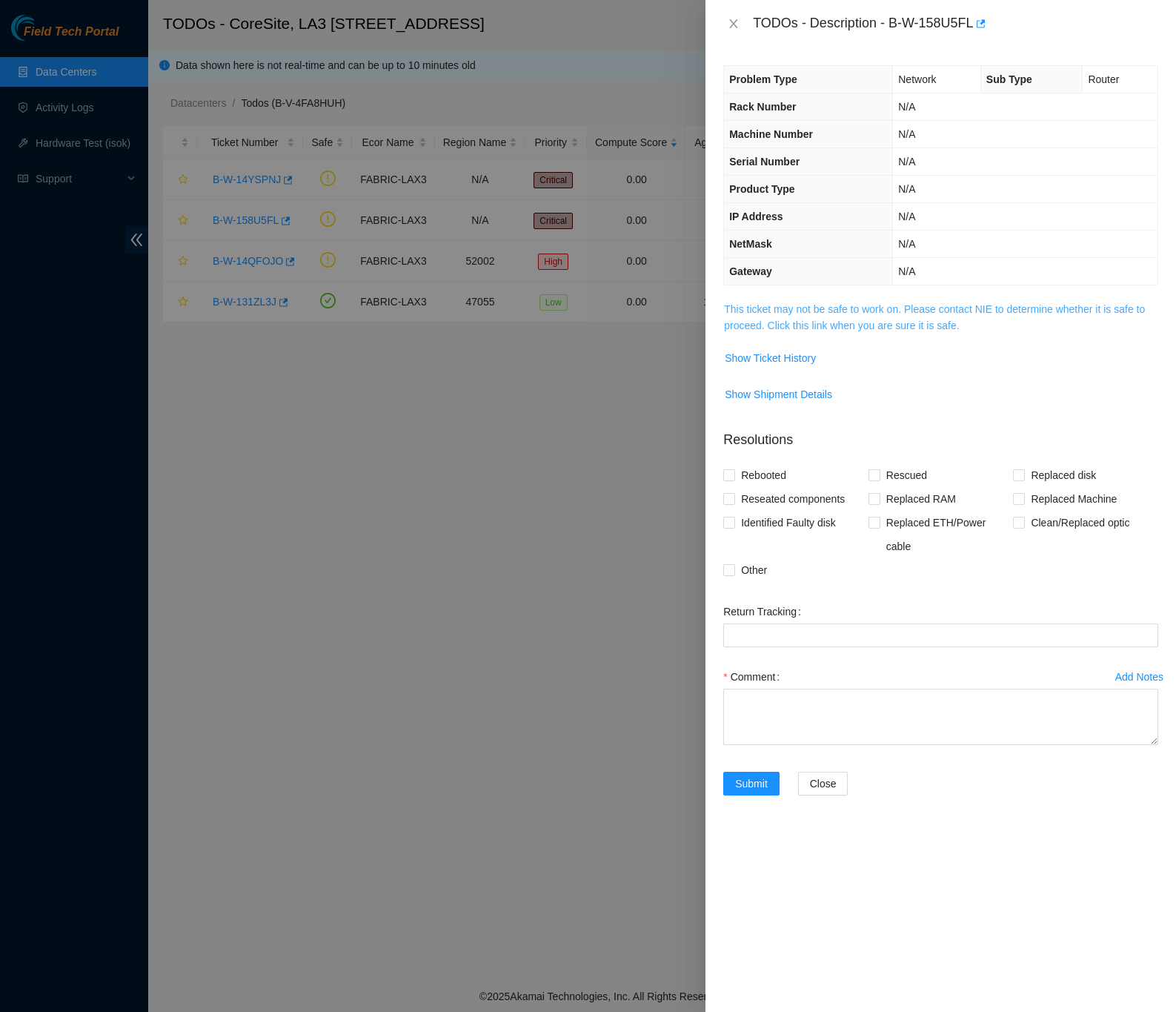
click at [960, 312] on link "This ticket may not be safe to work on. Please contact NIE to determine whether…" at bounding box center [935, 317] width 421 height 28
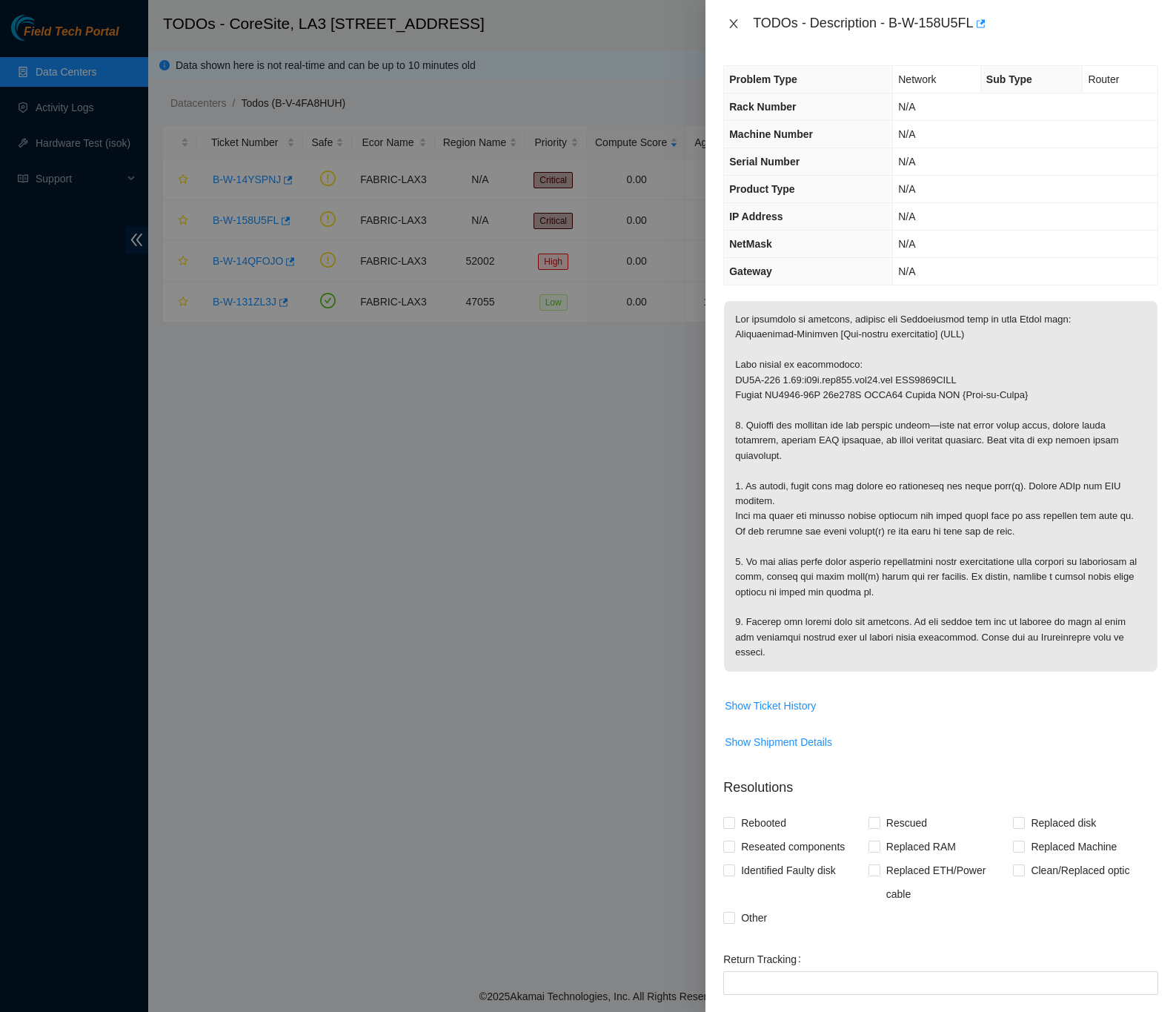
click at [729, 21] on icon "close" at bounding box center [733, 23] width 12 height 12
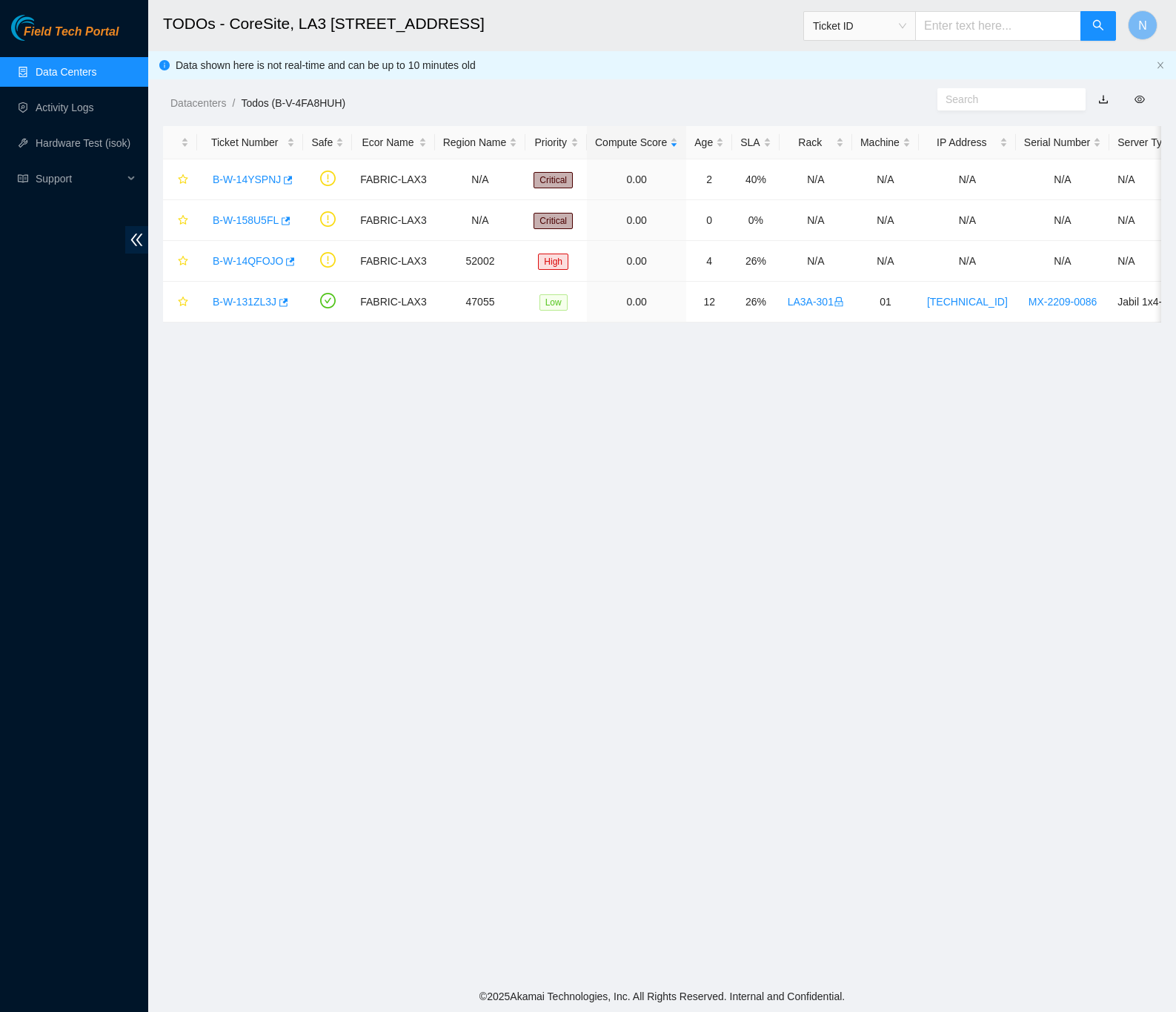
click at [73, 70] on link "Data Centers" at bounding box center [65, 71] width 61 height 12
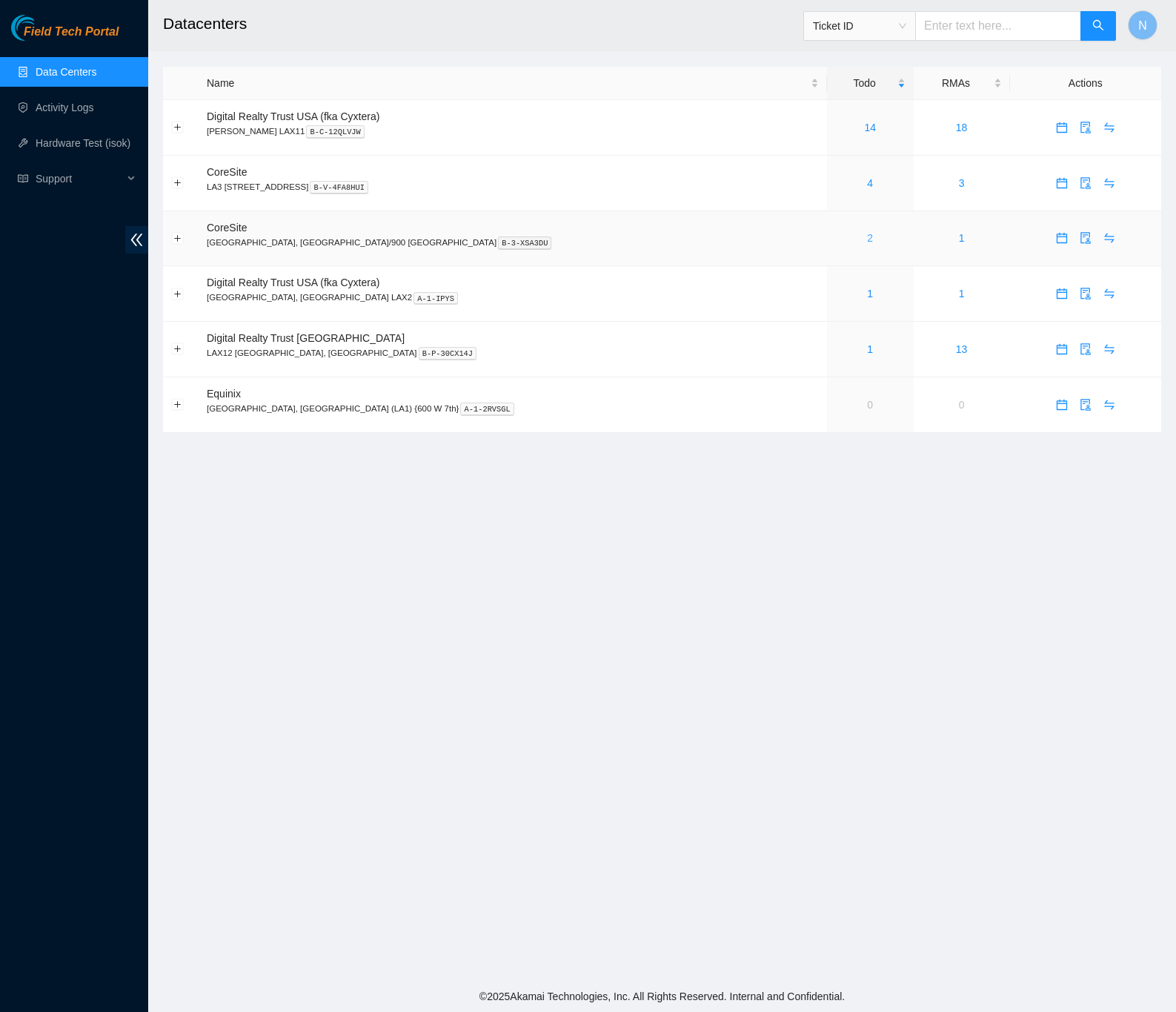
click at [867, 244] on link "2" at bounding box center [870, 238] width 6 height 12
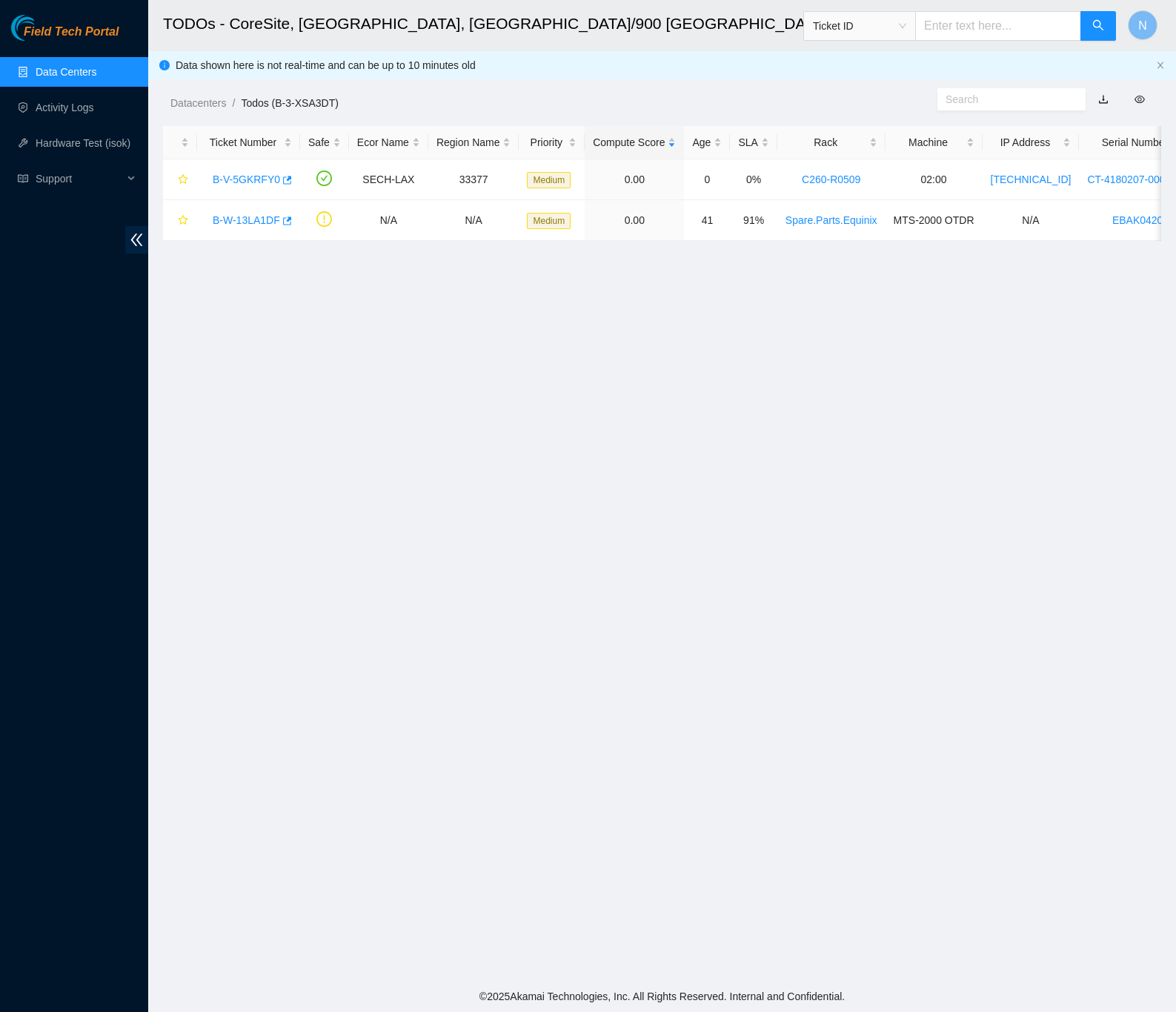
click at [80, 66] on link "Data Centers" at bounding box center [65, 71] width 61 height 12
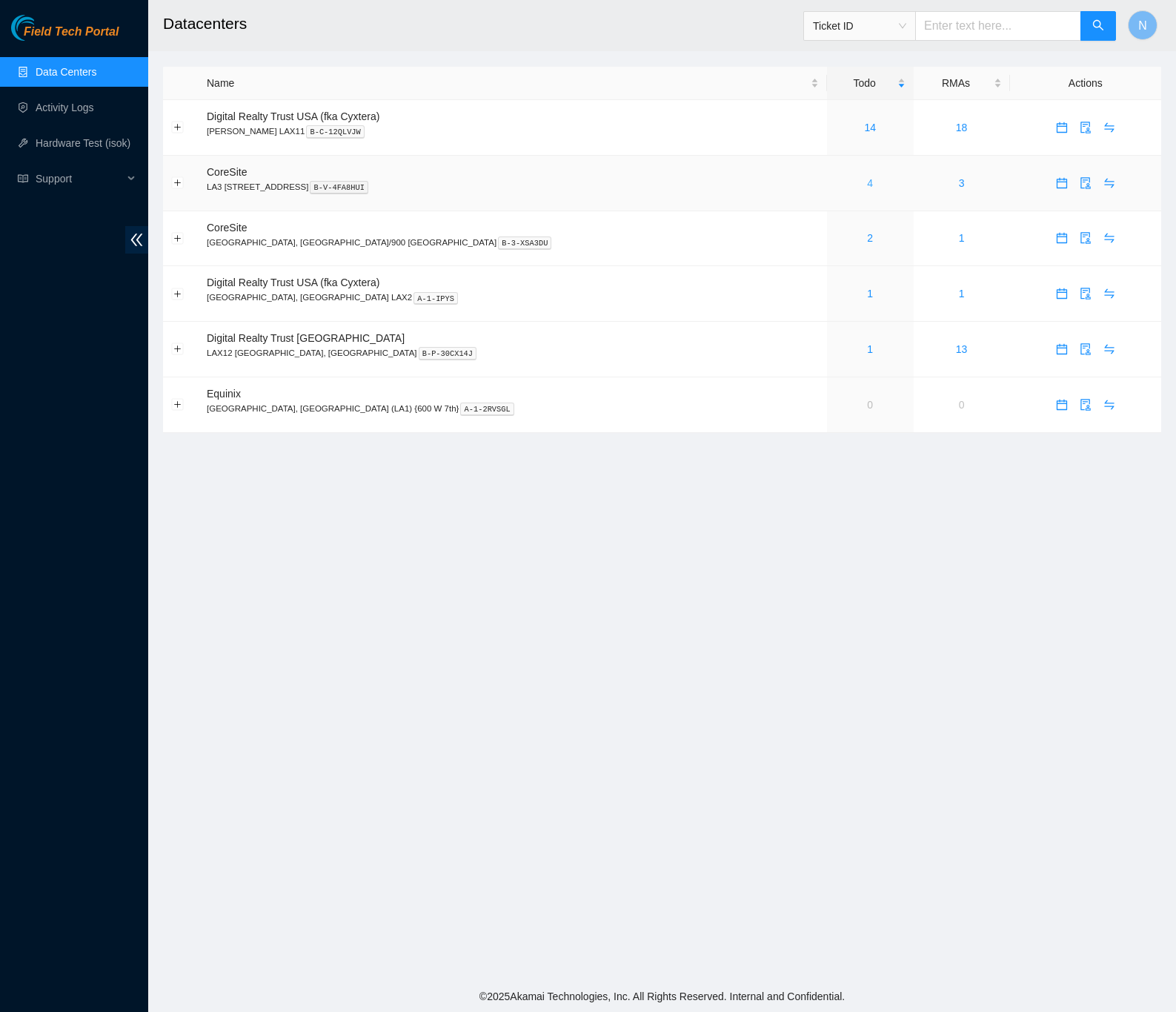
click at [867, 187] on link "4" at bounding box center [870, 183] width 6 height 12
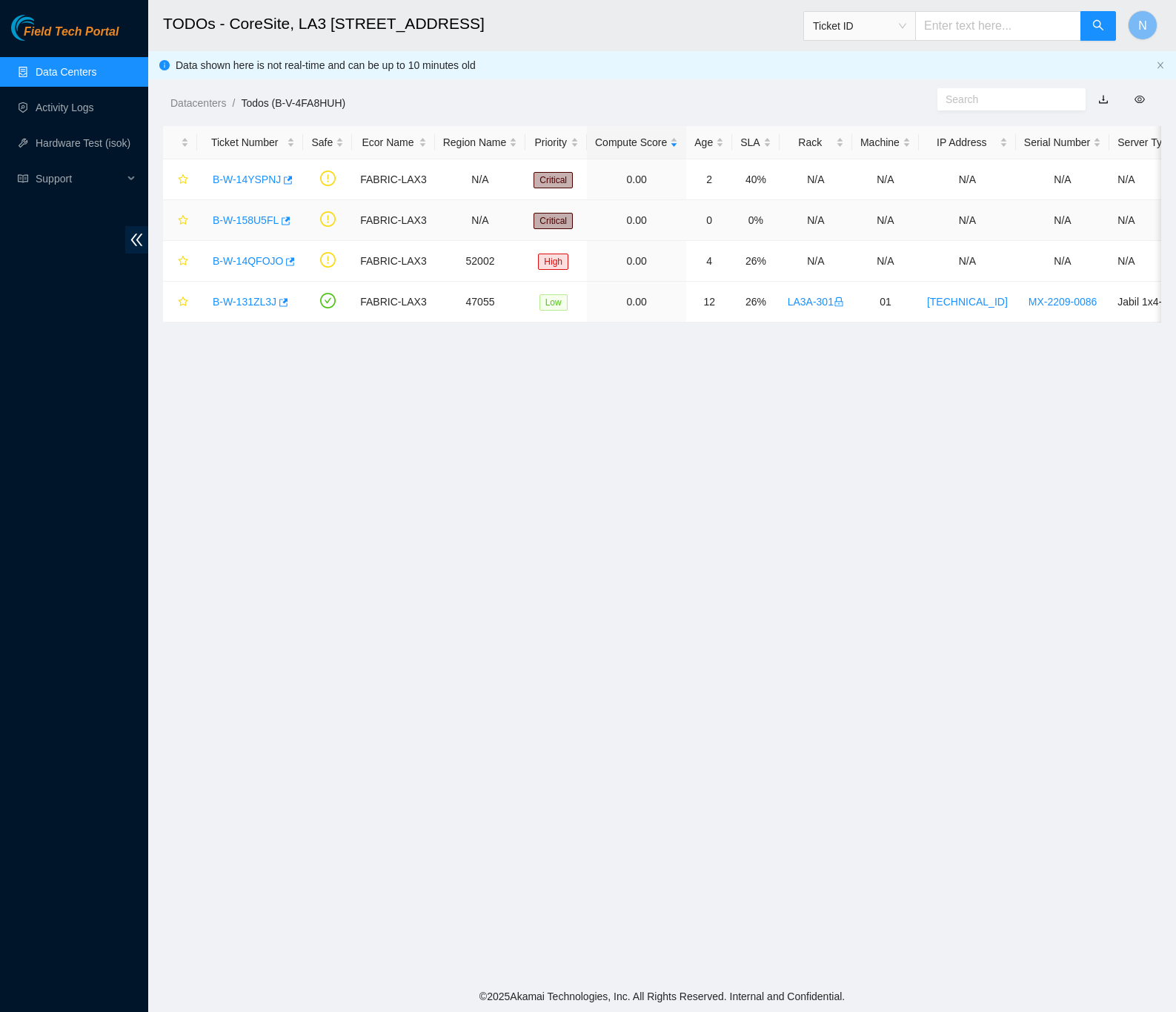
click at [256, 225] on link "B-W-158U5FL" at bounding box center [246, 220] width 66 height 12
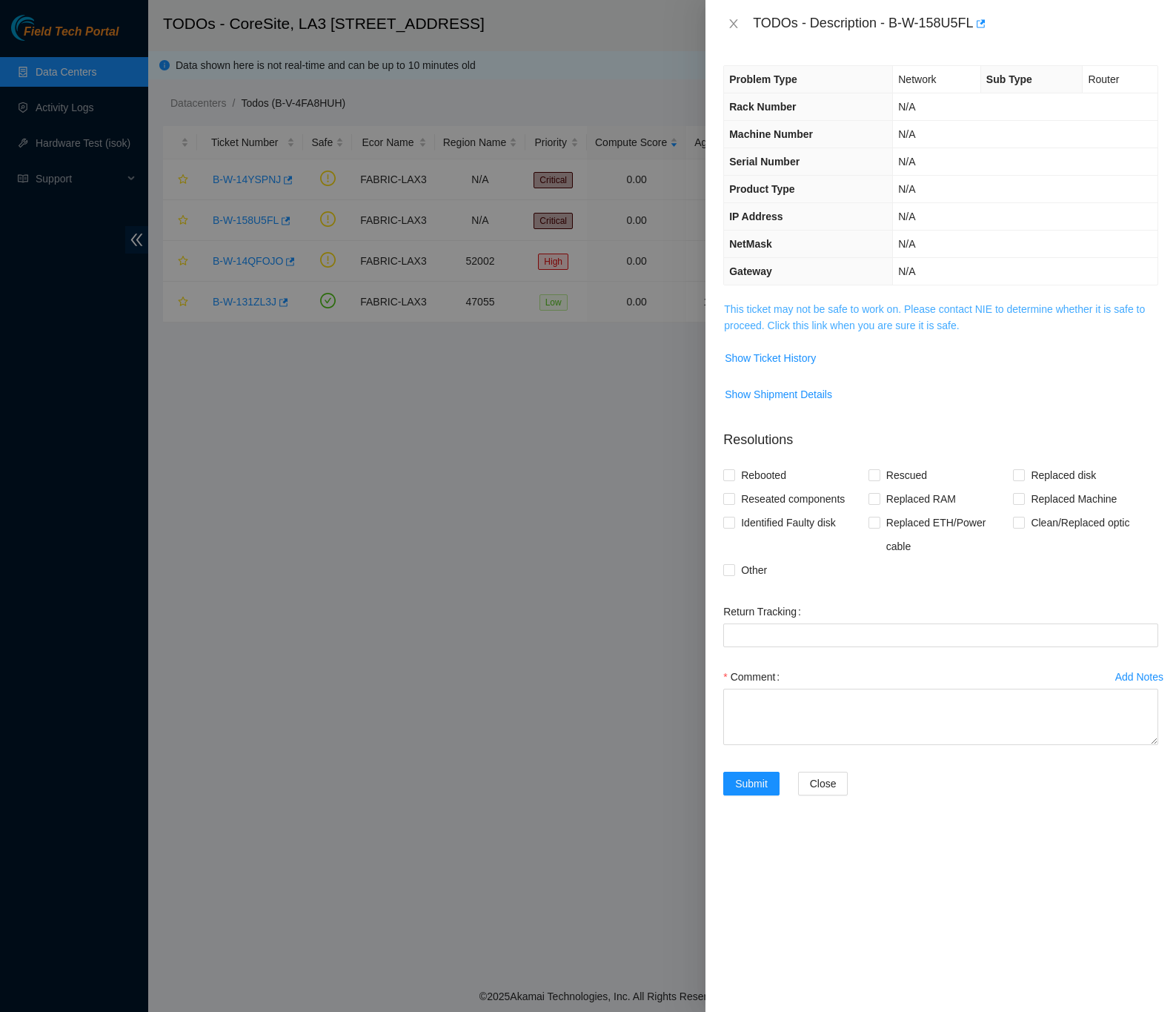
click at [757, 330] on link "This ticket may not be safe to work on. Please contact NIE to determine whether…" at bounding box center [935, 317] width 421 height 28
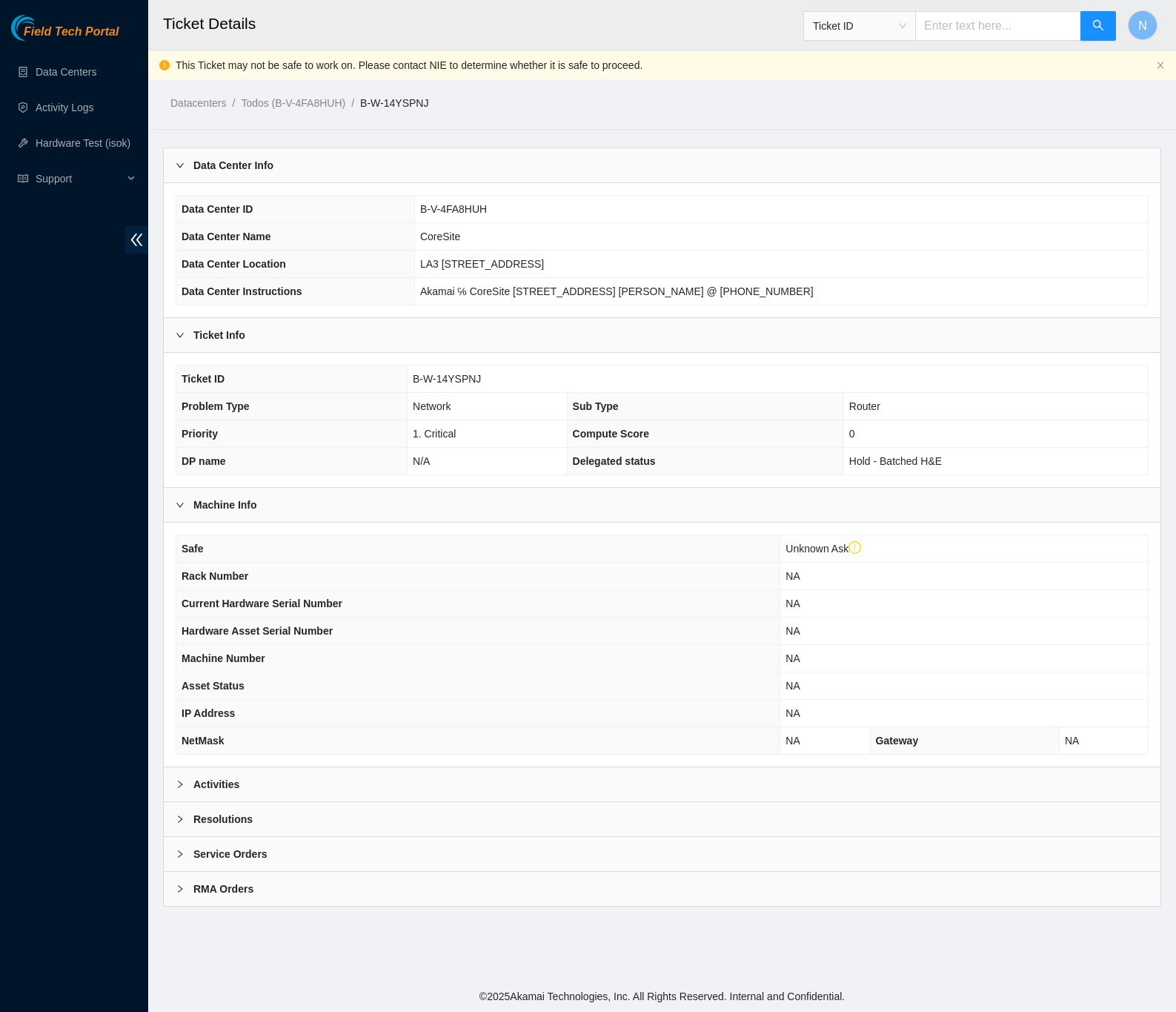
click at [242, 782] on div "Activities" at bounding box center [662, 784] width 997 height 34
click at [205, 779] on div "Activities" at bounding box center [662, 784] width 997 height 34
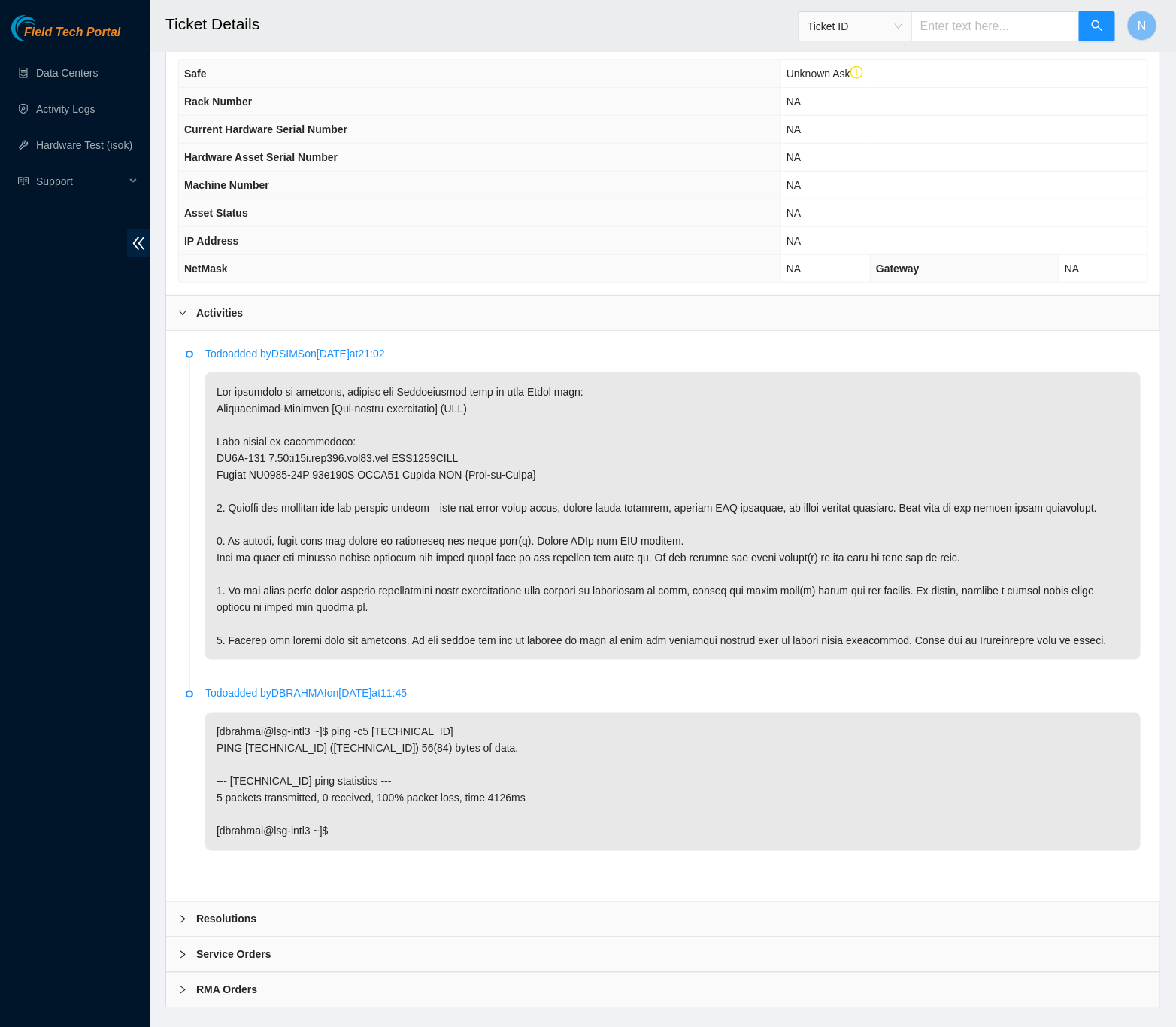
scroll to position [522, 0]
